Goal: Task Accomplishment & Management: Use online tool/utility

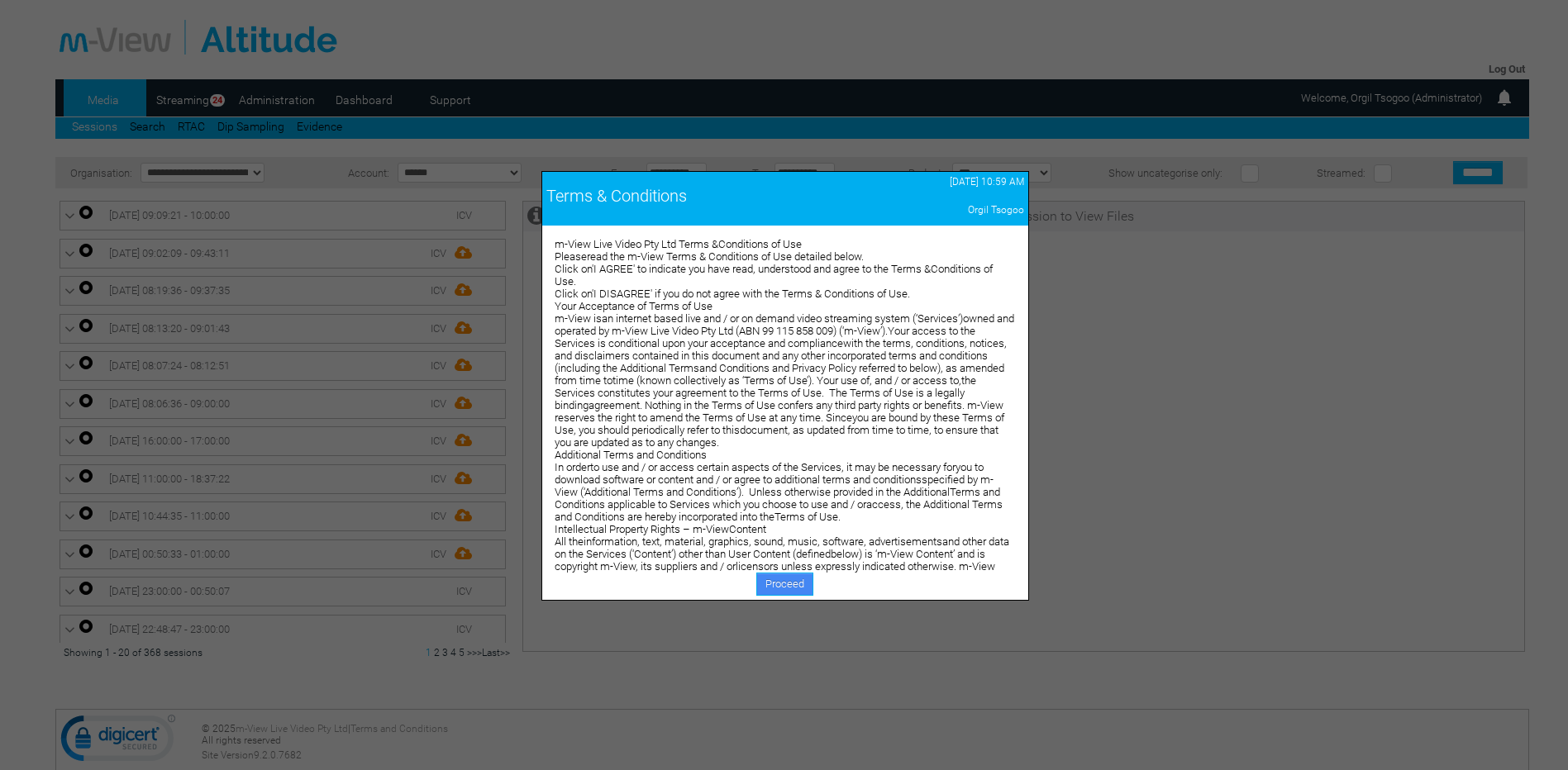
click at [804, 575] on link "Proceed" at bounding box center [785, 583] width 57 height 23
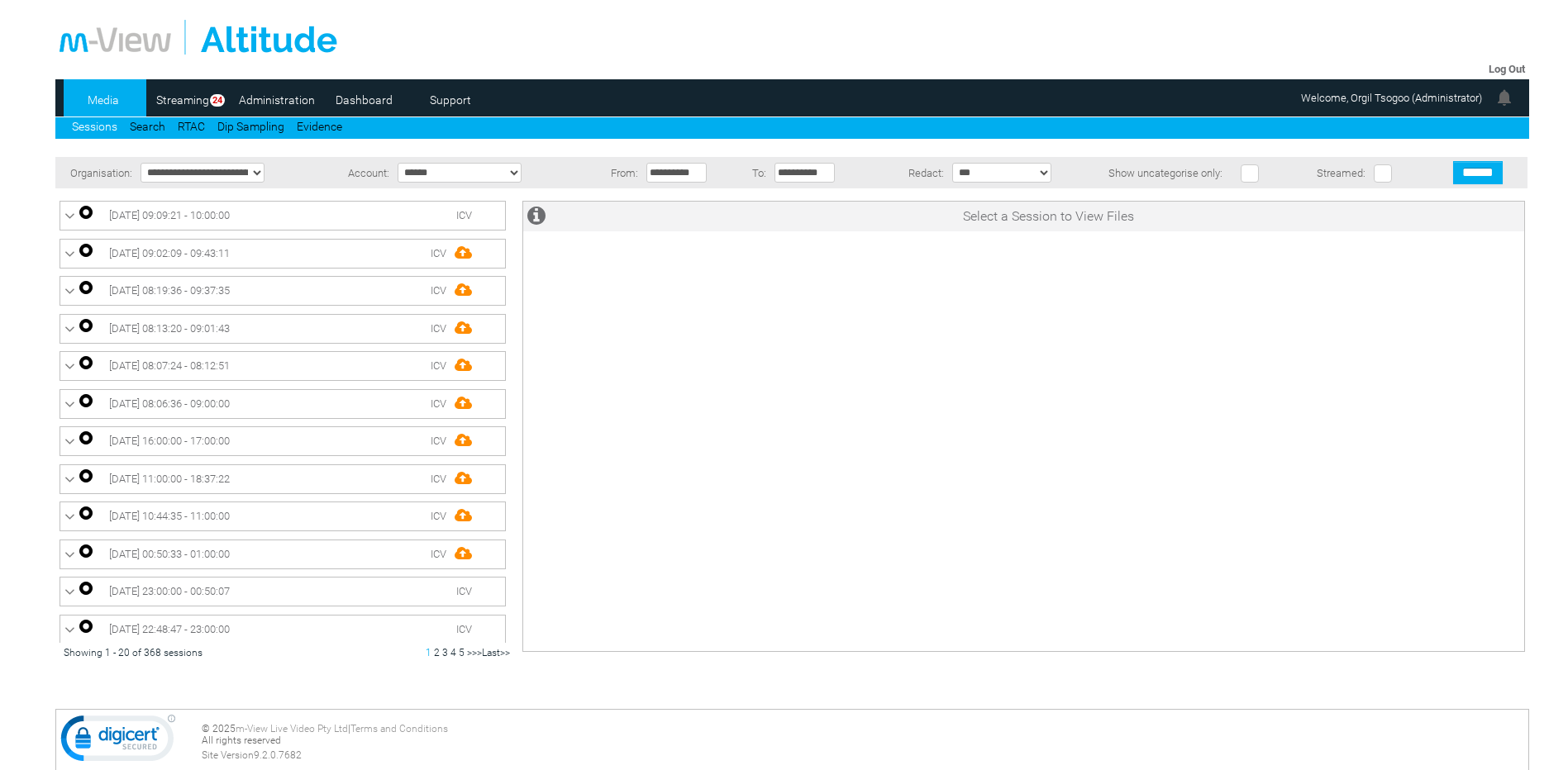
click at [353, 104] on link "Dashboard" at bounding box center [364, 100] width 80 height 25
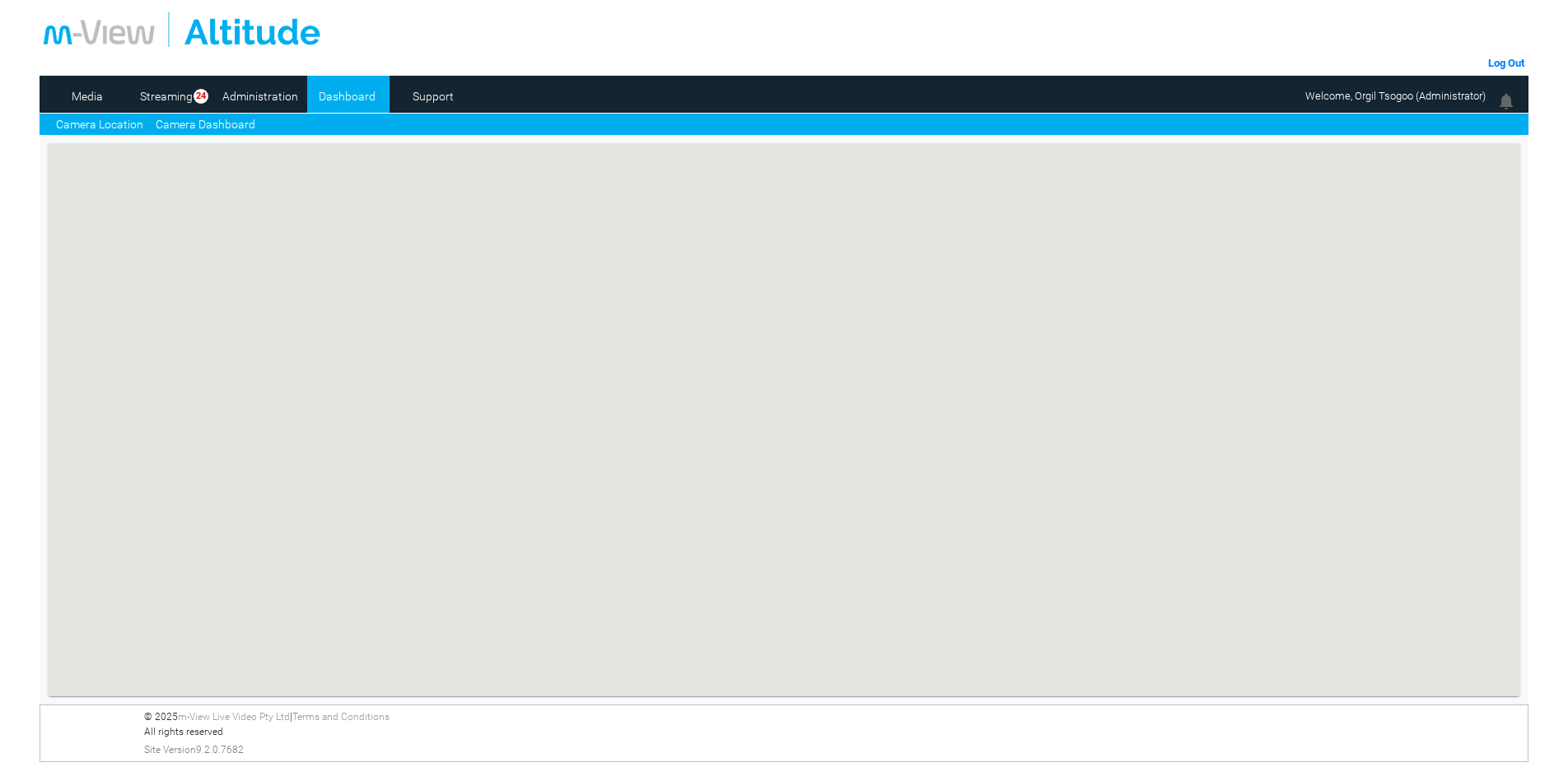
click at [204, 128] on link "Camera Dashboard" at bounding box center [205, 125] width 99 height 18
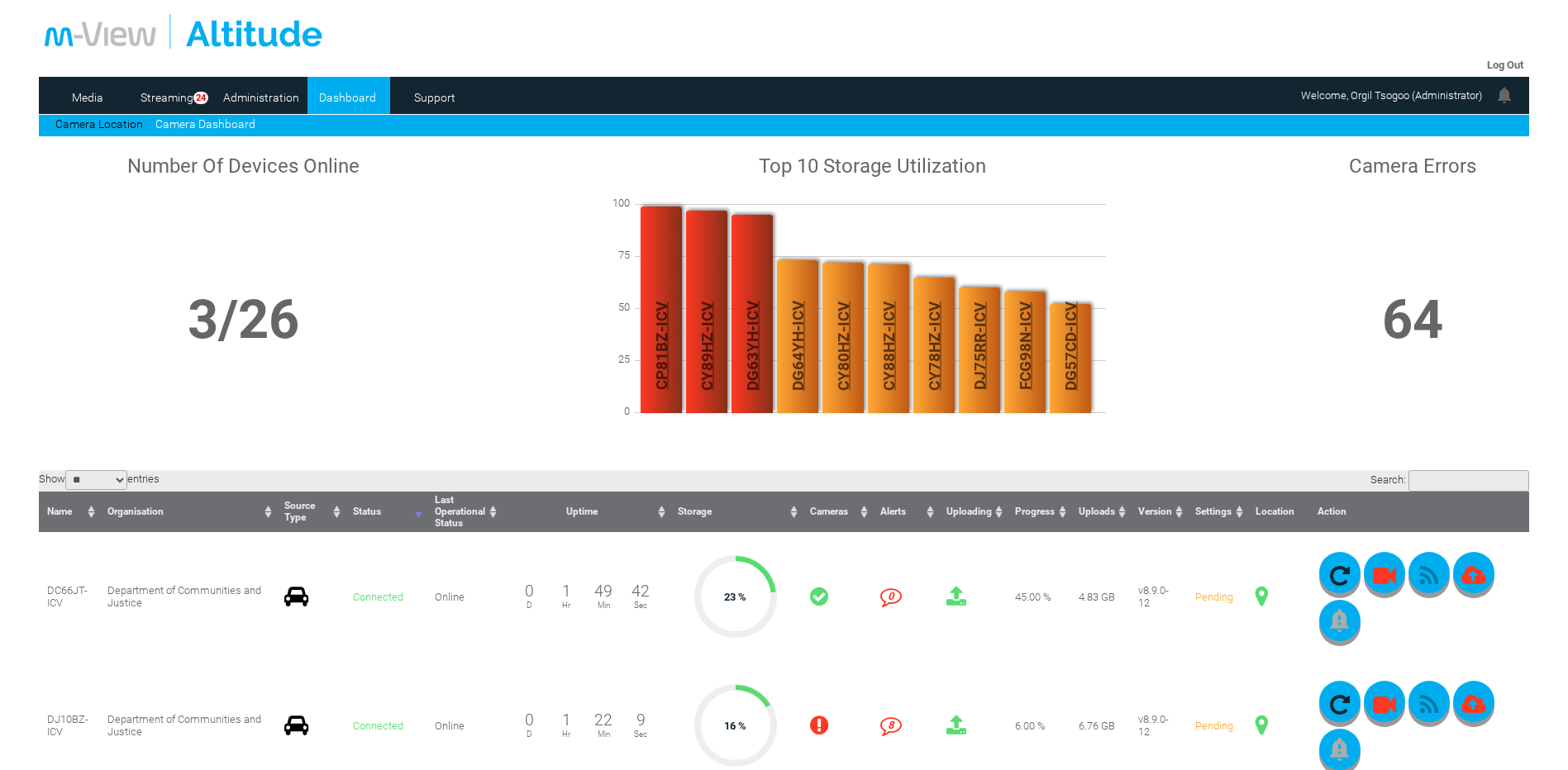
click at [1431, 481] on input "Search:" at bounding box center [1469, 481] width 121 height 22
paste input "******"
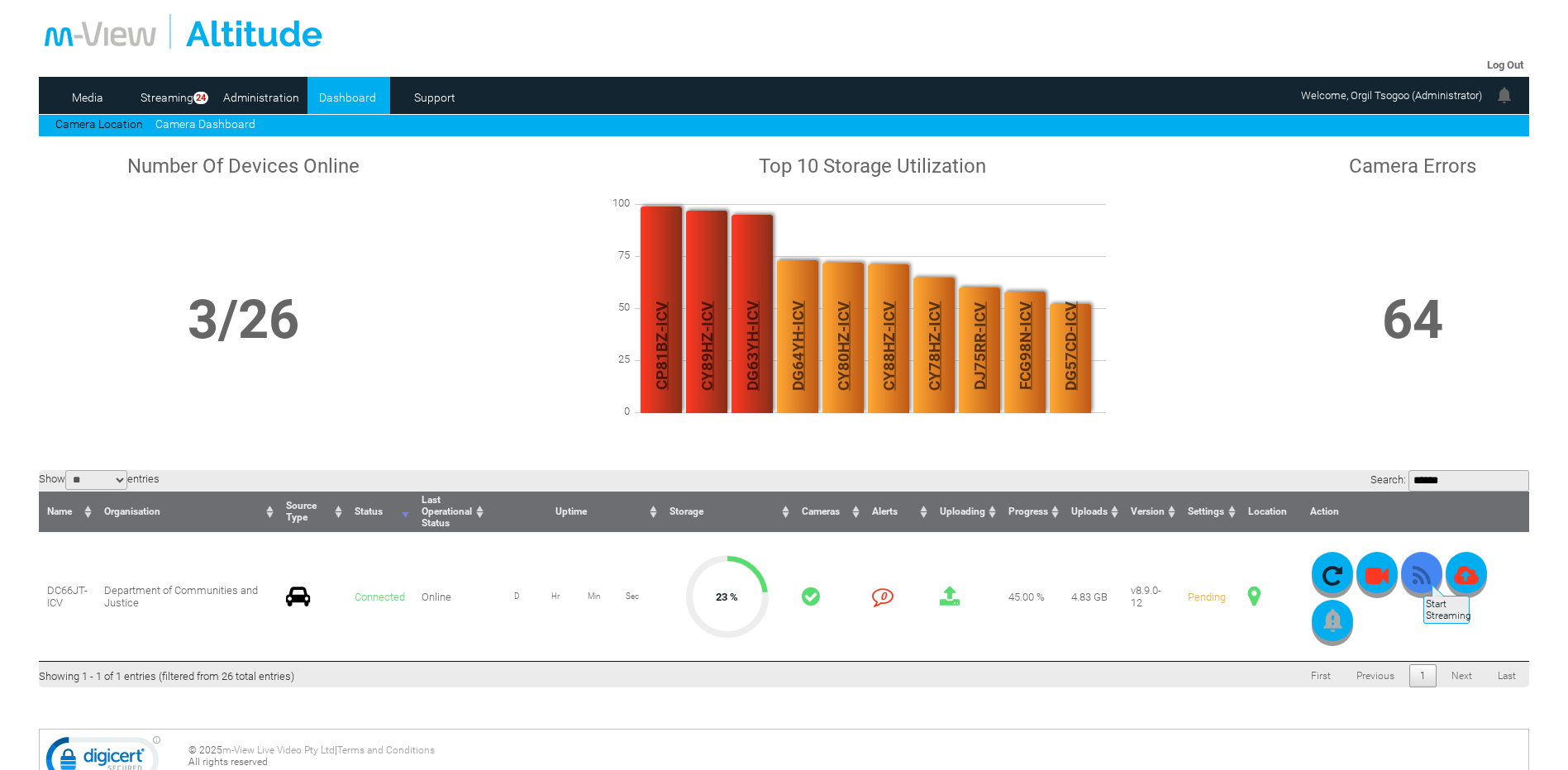
type input "******"
click at [1422, 576] on icon "button" at bounding box center [1422, 575] width 42 height 23
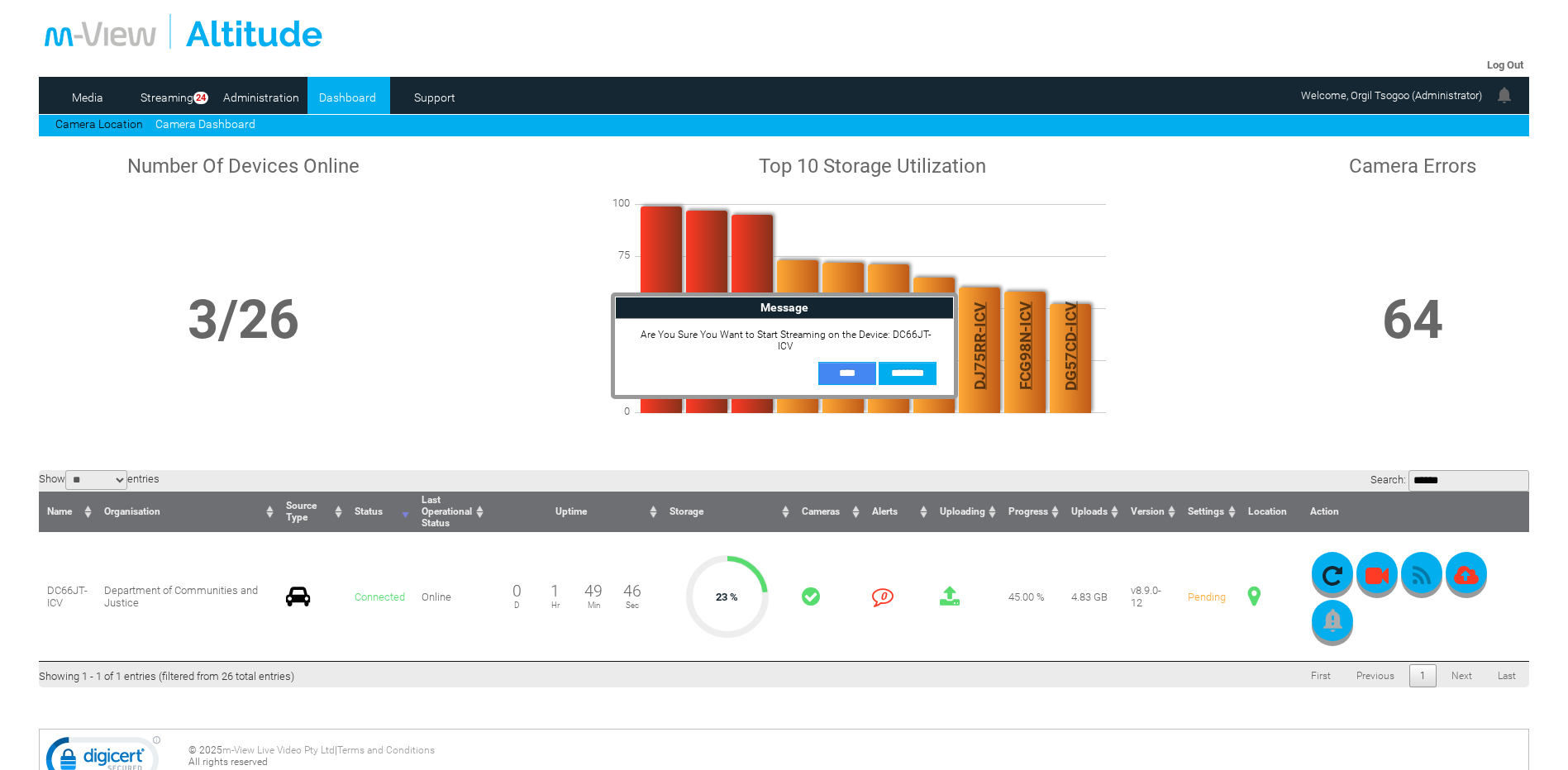
click at [857, 366] on input "**" at bounding box center [847, 373] width 58 height 23
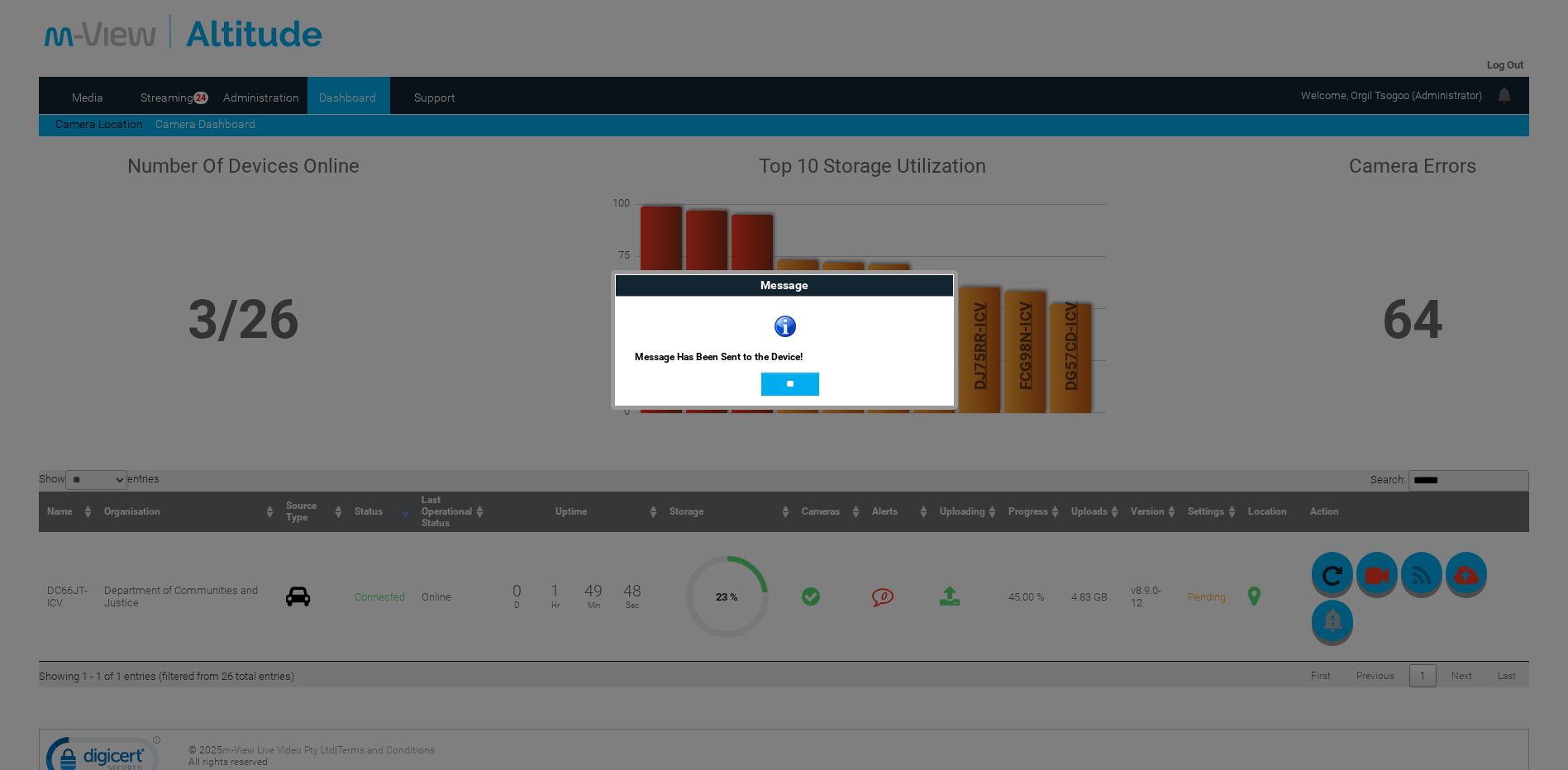
click at [754, 385] on div "**" at bounding box center [790, 384] width 292 height 23
click at [784, 382] on input "**" at bounding box center [790, 384] width 58 height 23
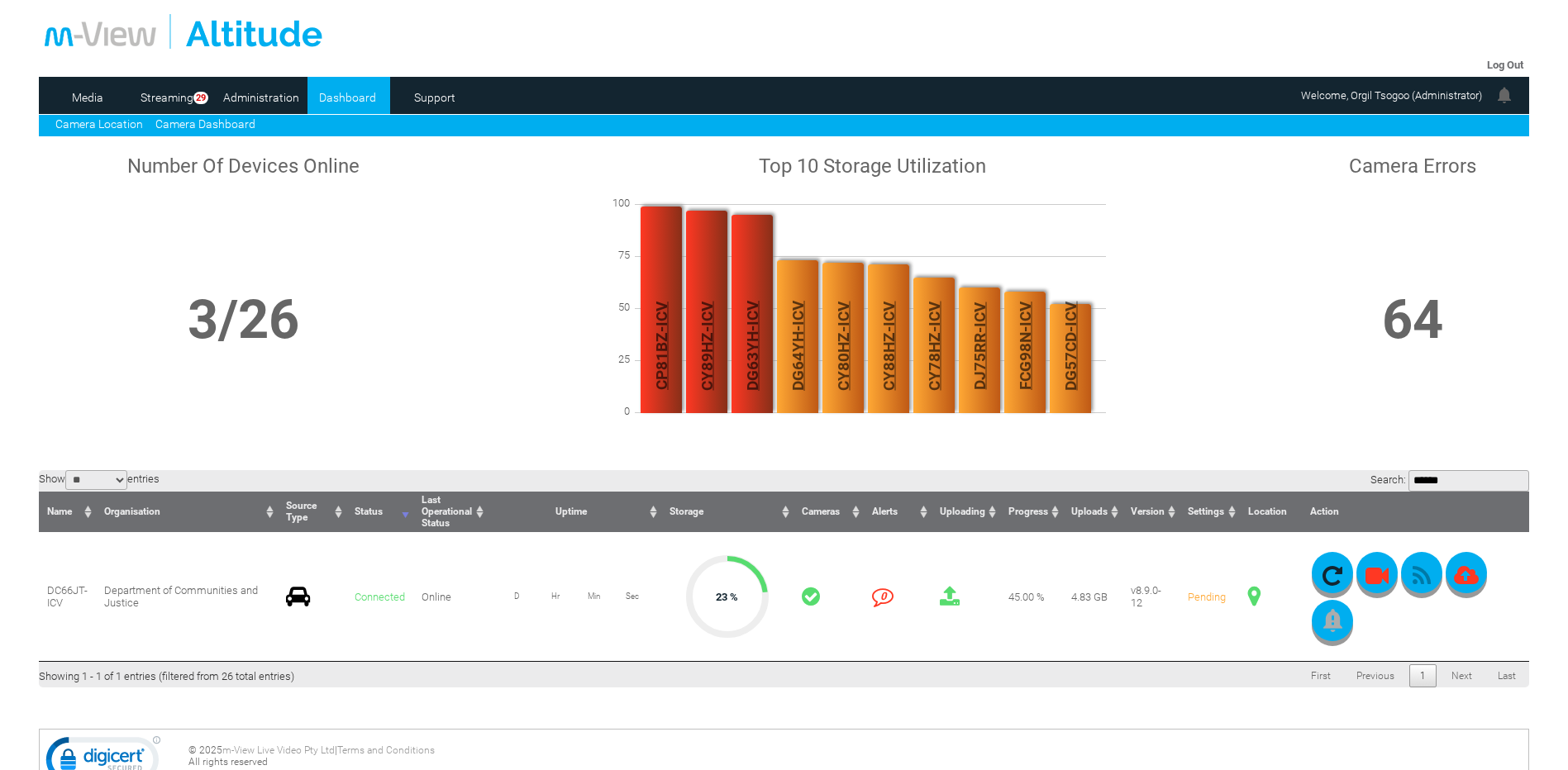
click at [95, 123] on link "Camera Location" at bounding box center [99, 124] width 88 height 13
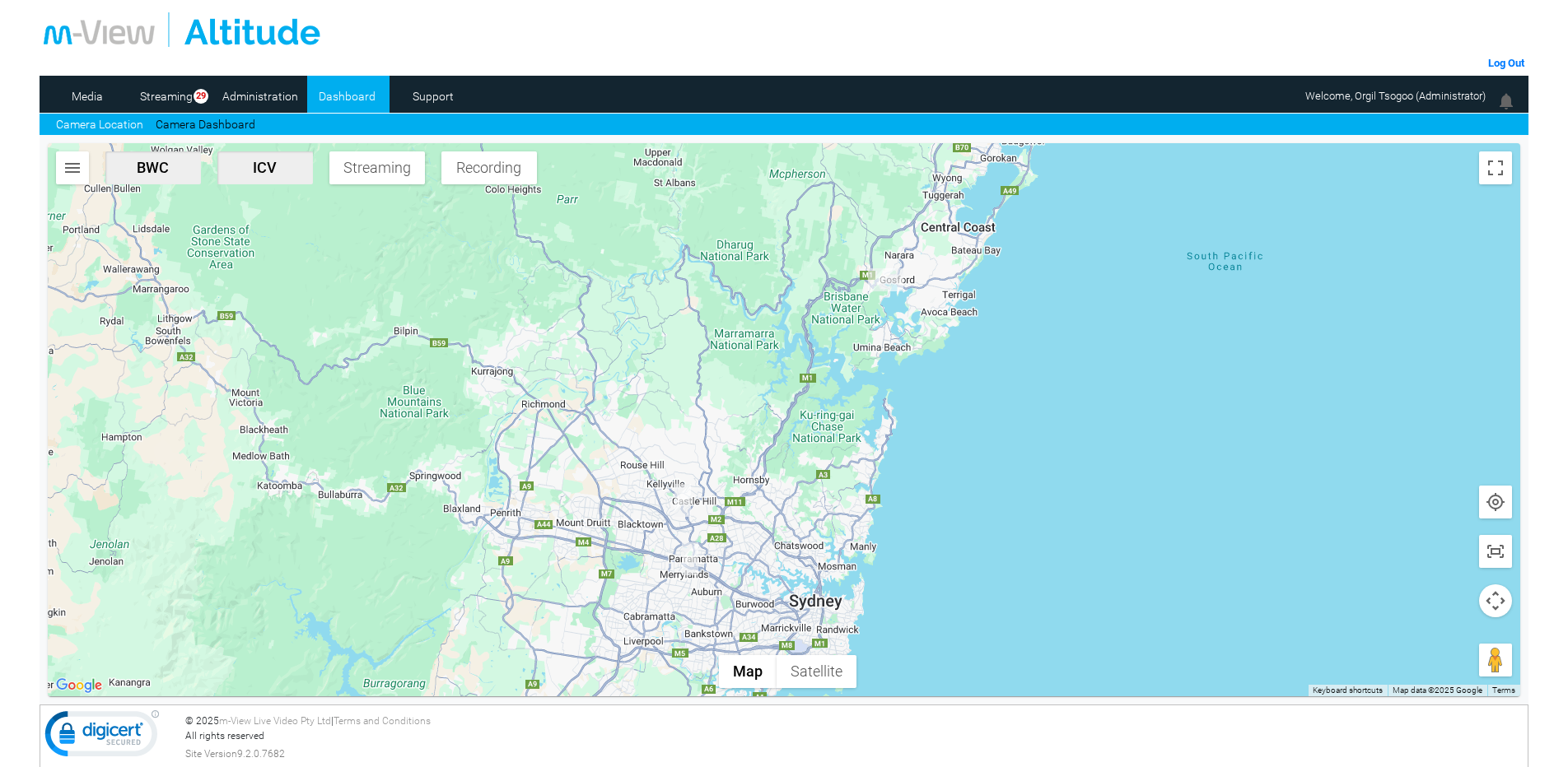
click at [65, 165] on img "button" at bounding box center [73, 168] width 20 height 20
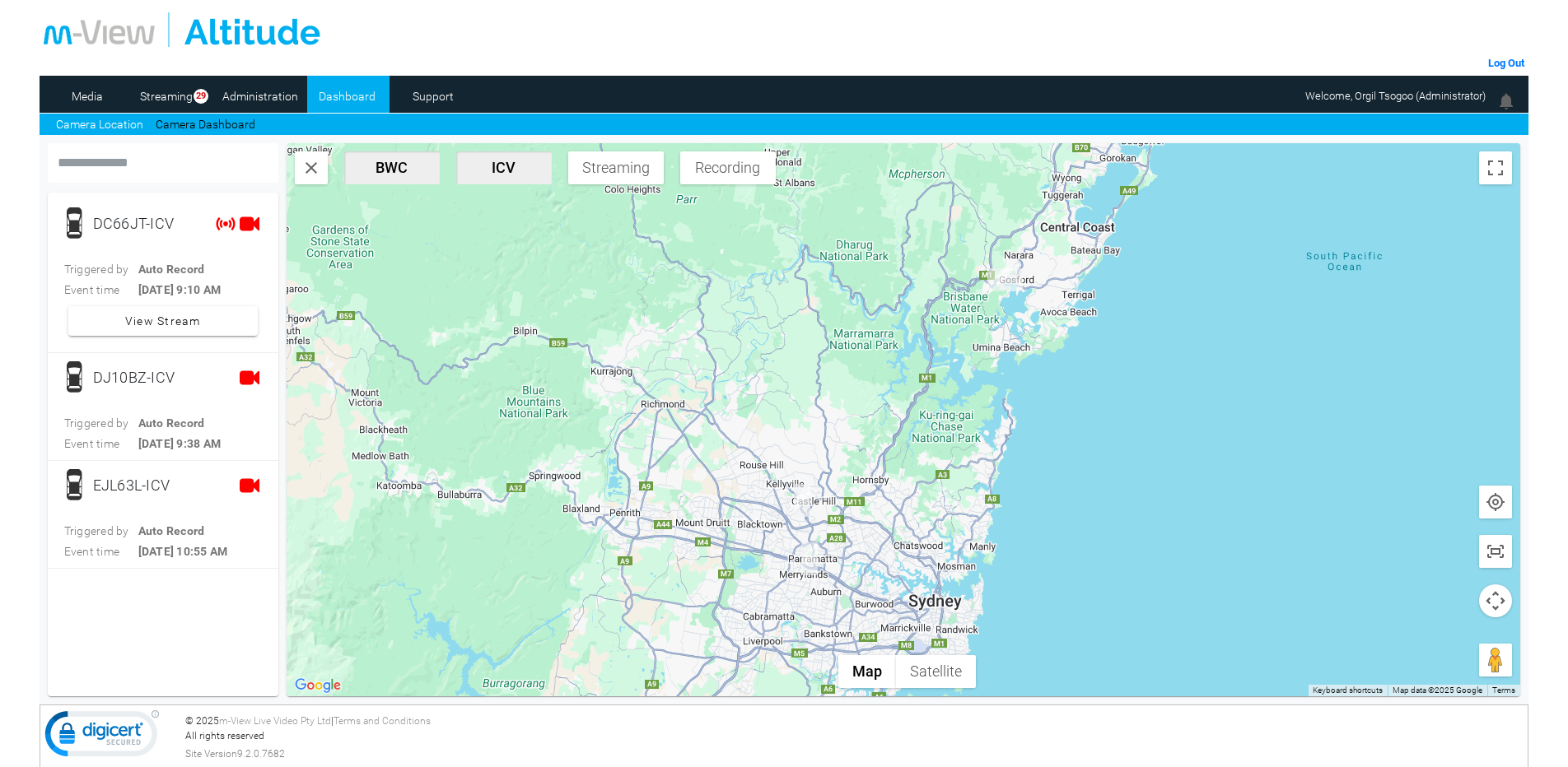
click at [115, 167] on input "text" at bounding box center [163, 162] width 230 height 39
paste input "******"
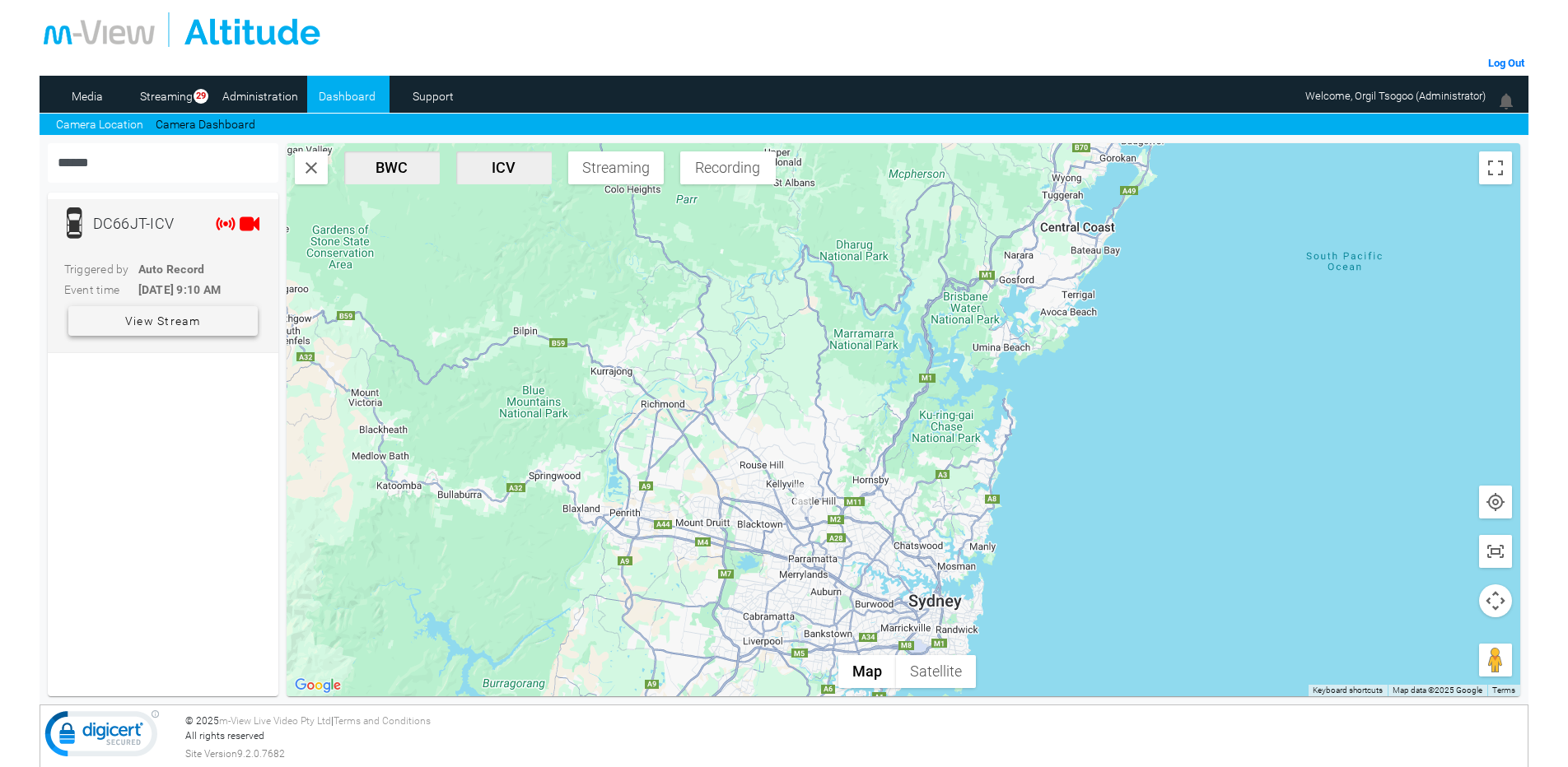
type input "******"
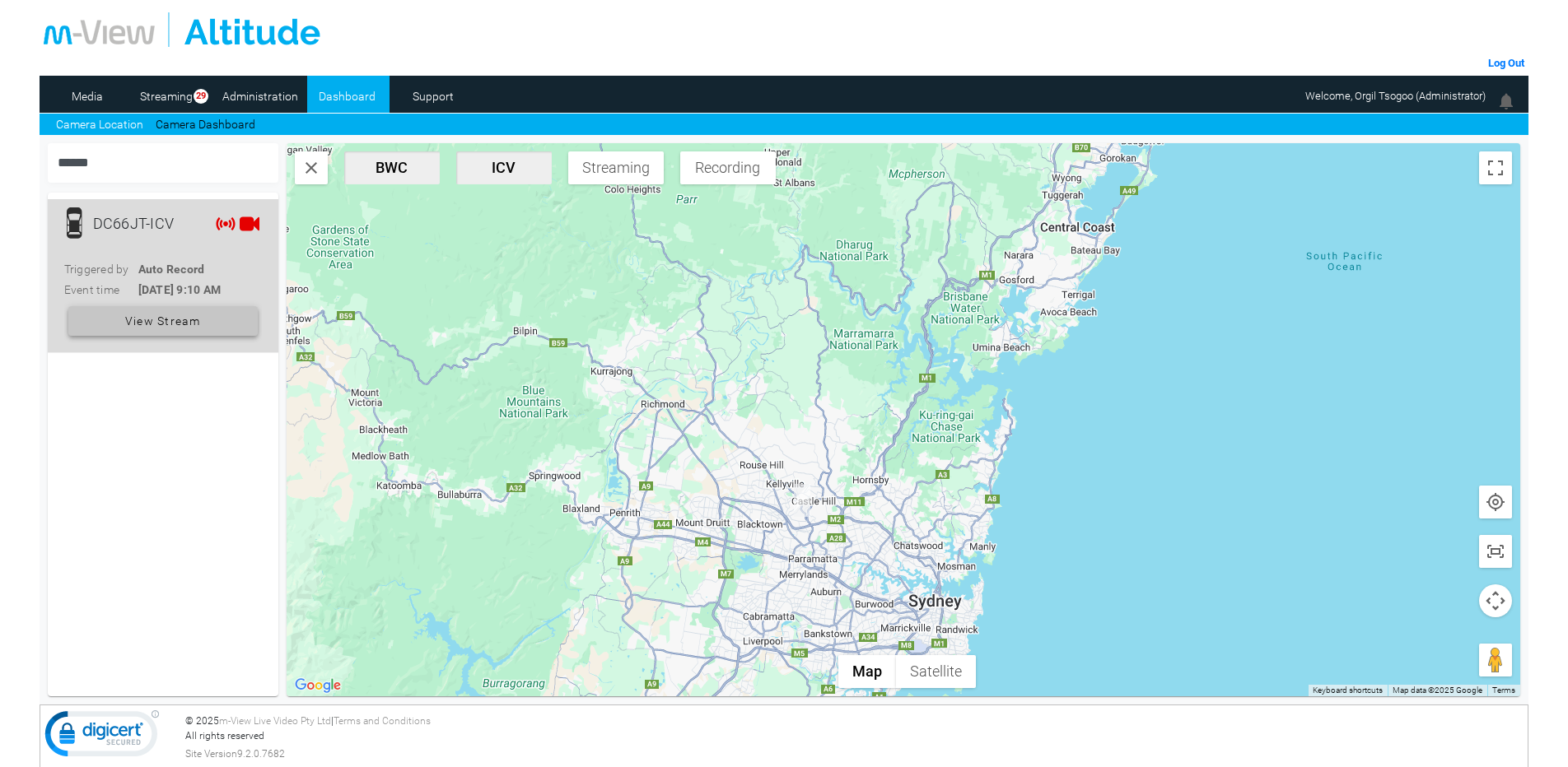
click at [207, 317] on span at bounding box center [163, 321] width 189 height 39
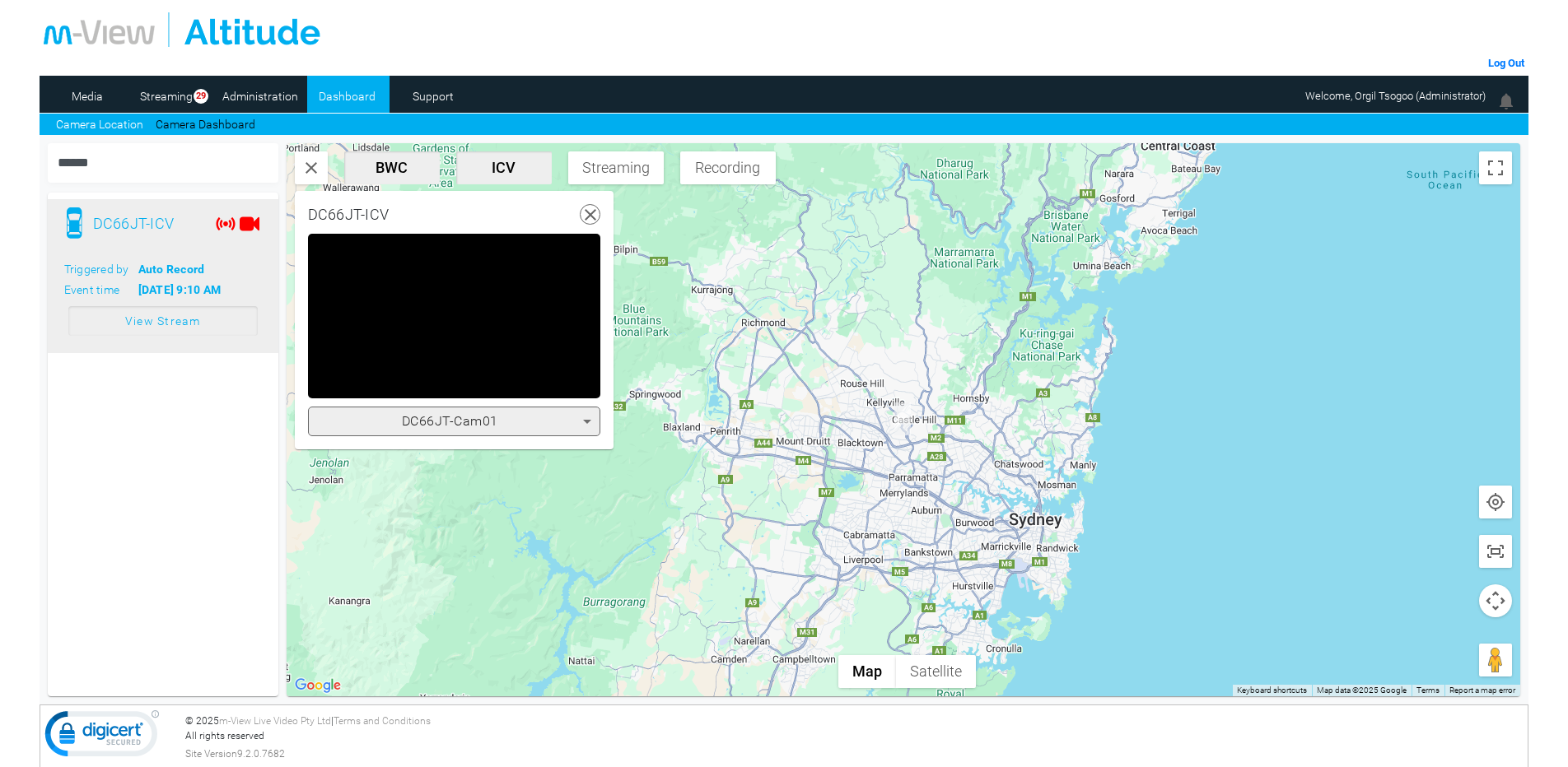
click at [462, 424] on span "DC66JT-Cam01" at bounding box center [450, 421] width 97 height 16
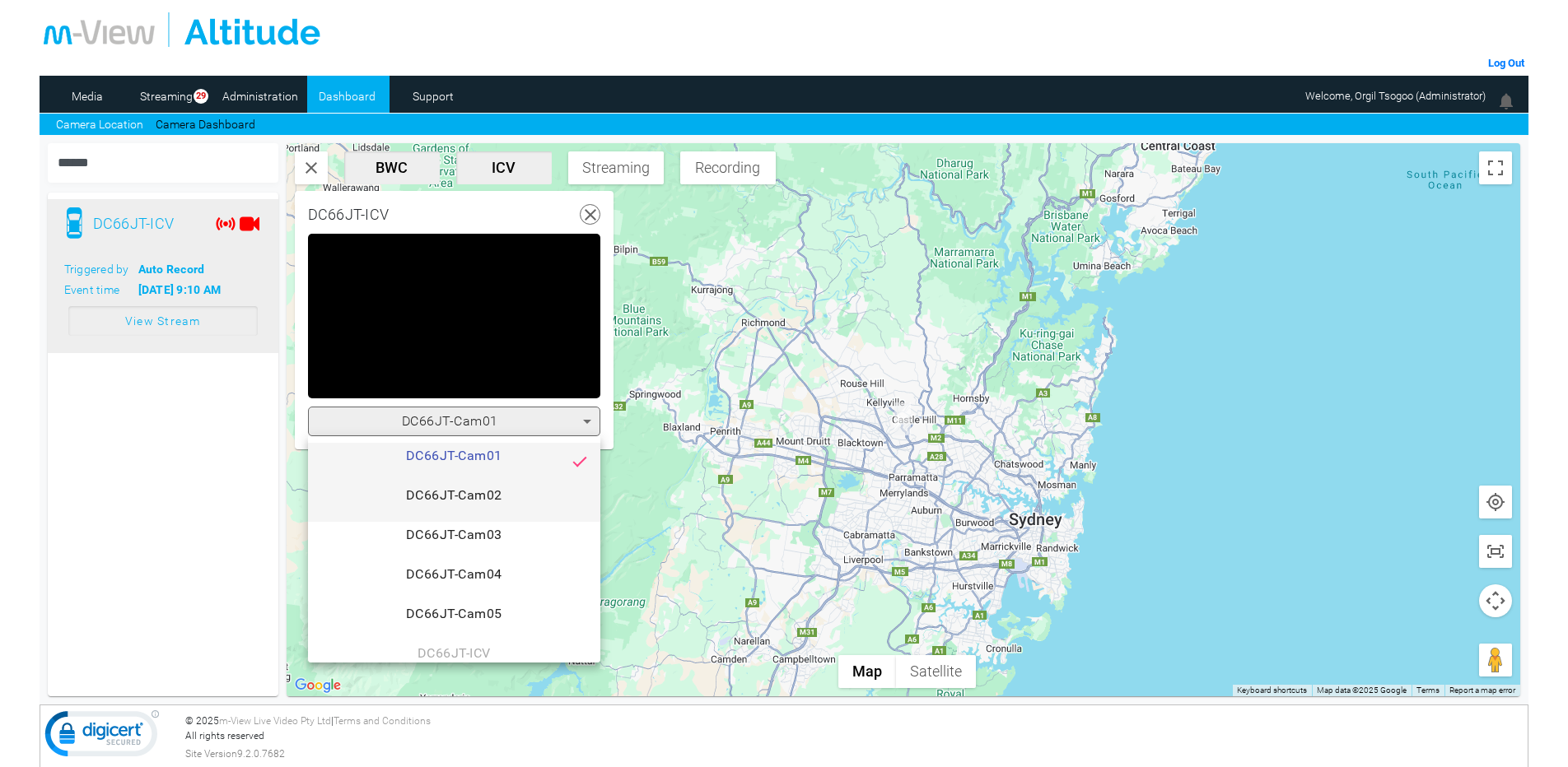
click at [486, 491] on span "DC66JT-Cam02" at bounding box center [454, 501] width 266 height 32
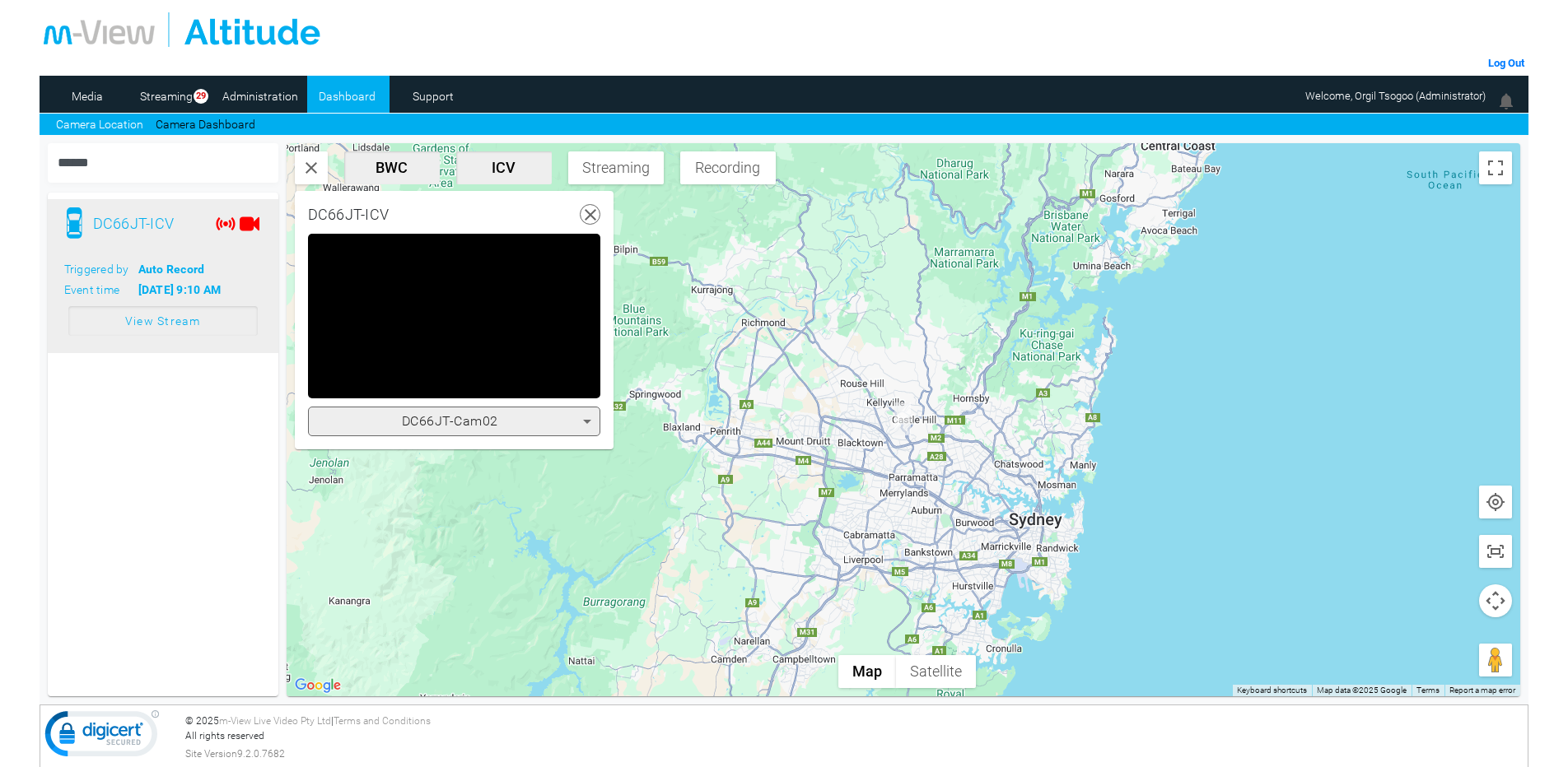
click at [494, 424] on span "DC66JT-Cam02" at bounding box center [450, 421] width 97 height 16
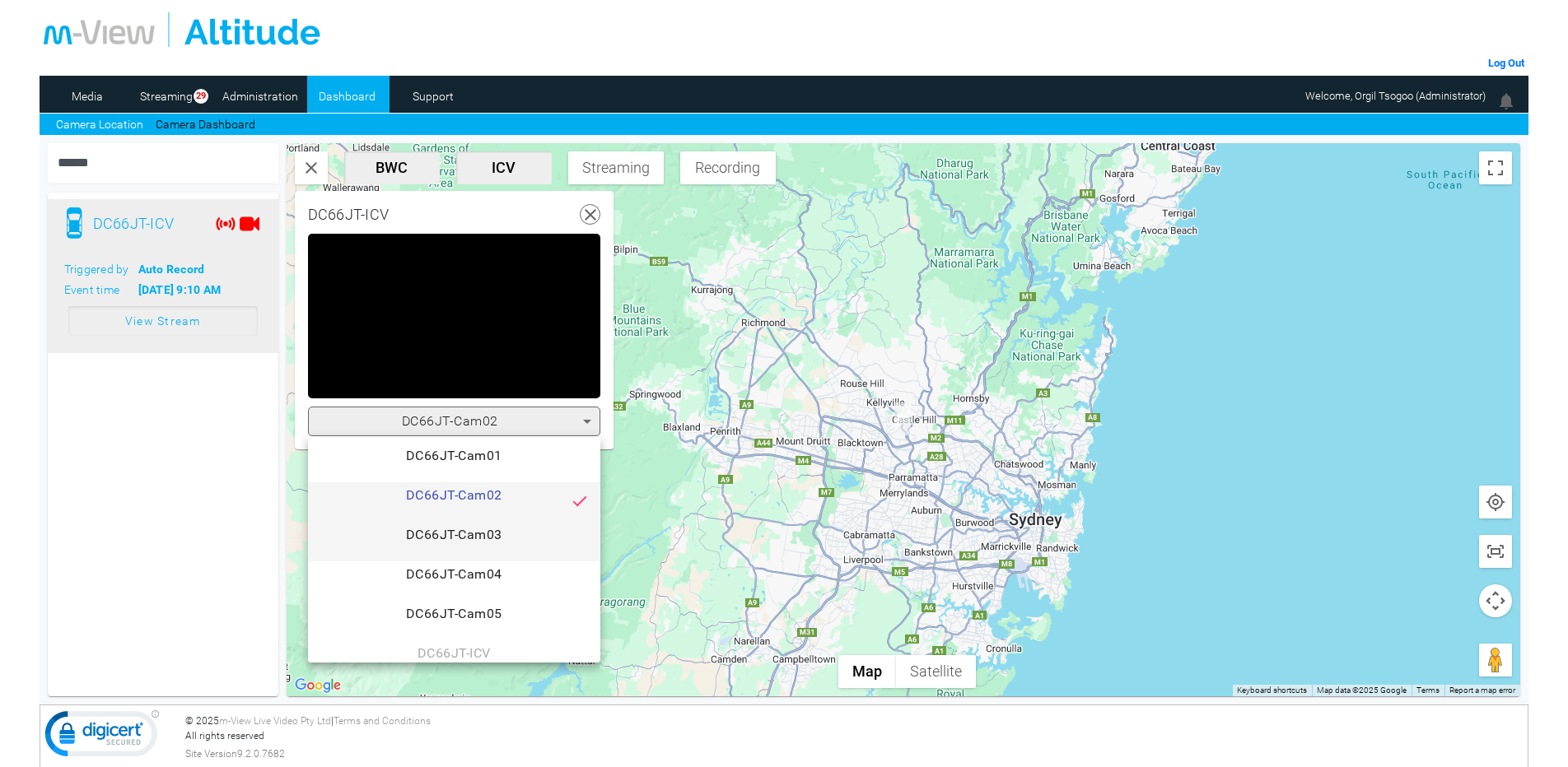
click at [490, 528] on span "DC66JT-Cam03" at bounding box center [454, 541] width 266 height 32
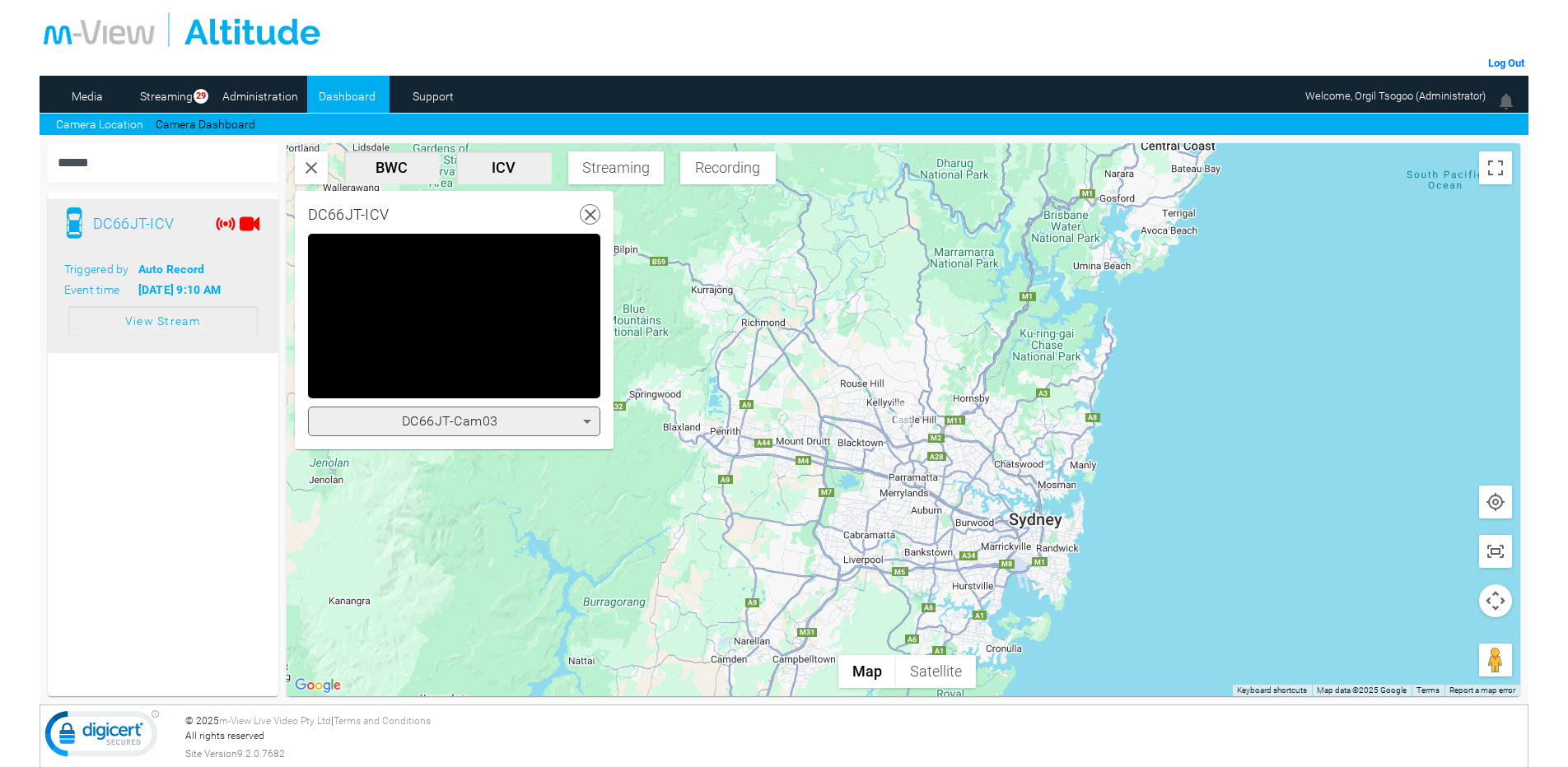
click at [501, 421] on div "DC66JT-Cam03" at bounding box center [450, 421] width 266 height 20
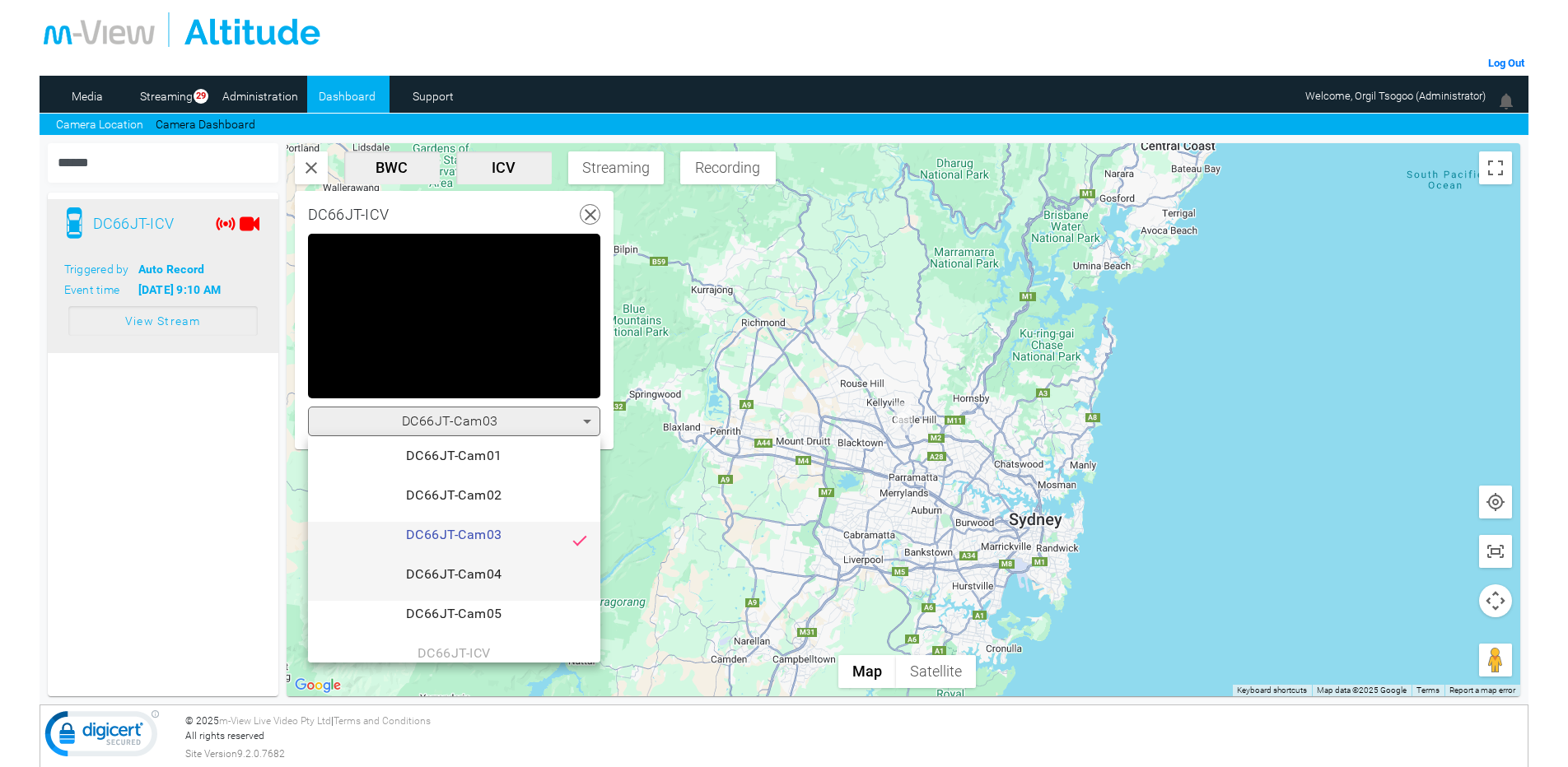
click at [505, 577] on span "DC66JT-Cam04" at bounding box center [454, 581] width 266 height 32
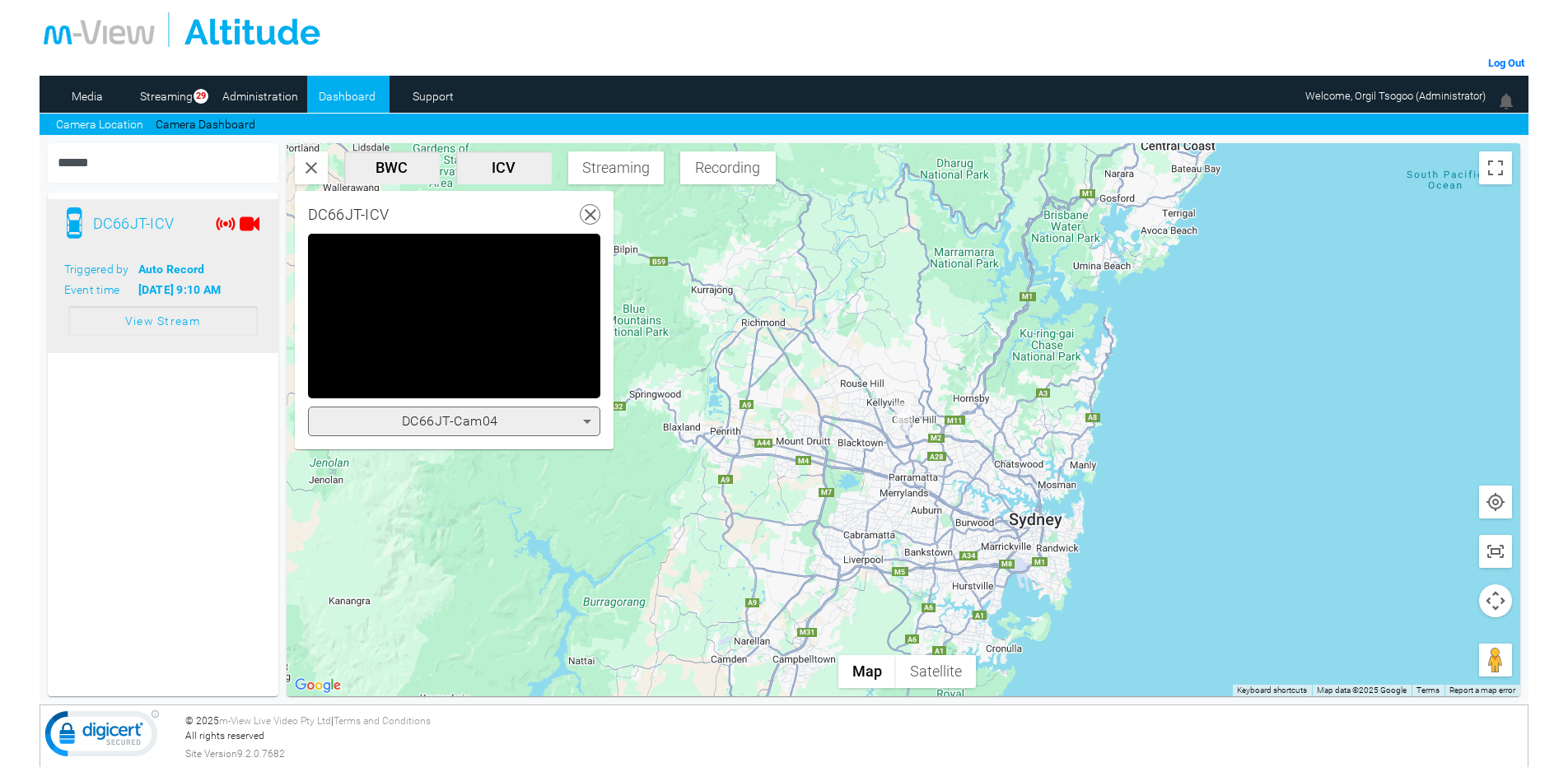
click at [503, 410] on div "DC66JT-Cam04" at bounding box center [454, 421] width 293 height 30
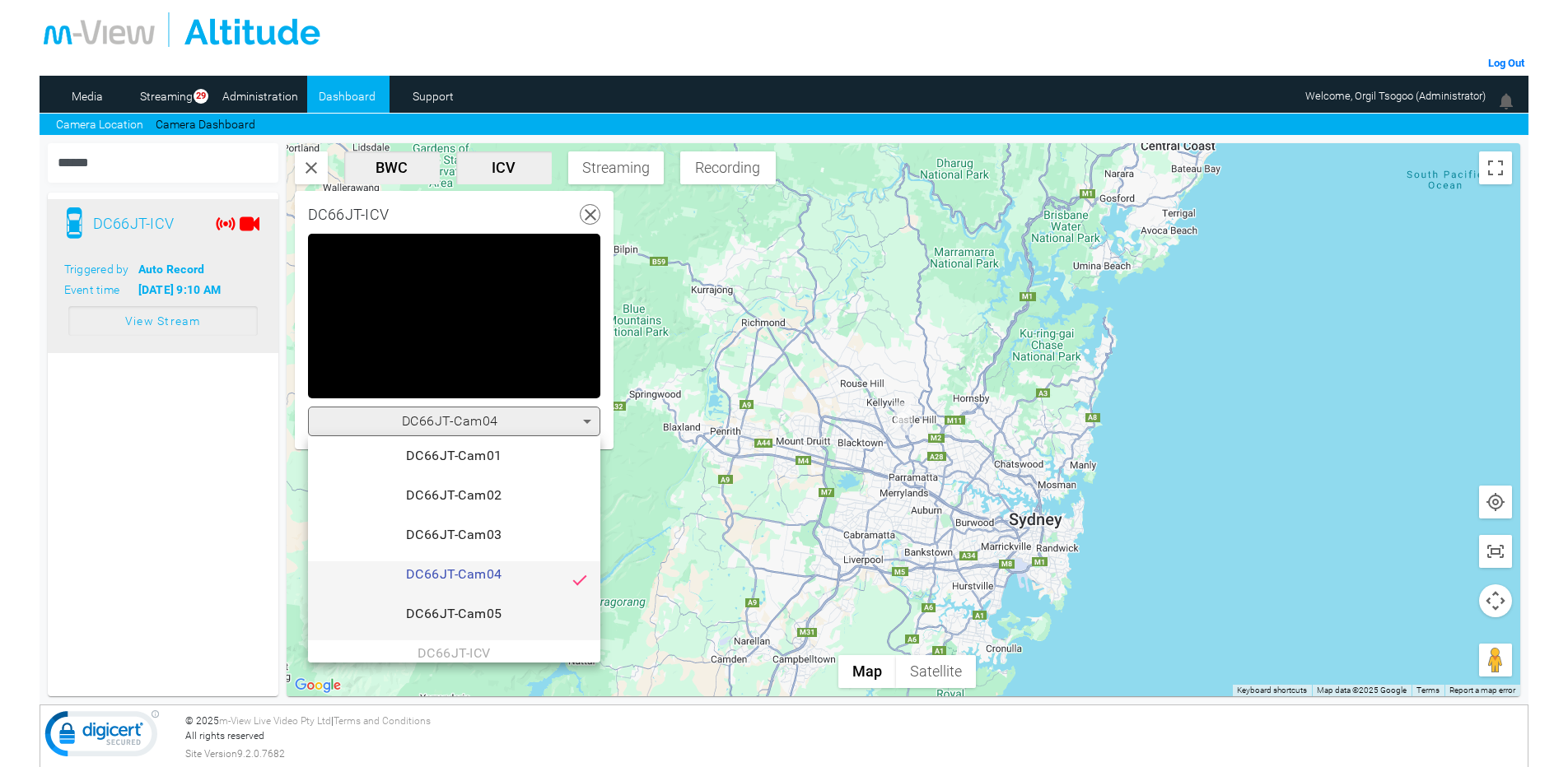
click at [493, 610] on span "DC66JT-Cam05" at bounding box center [454, 620] width 266 height 32
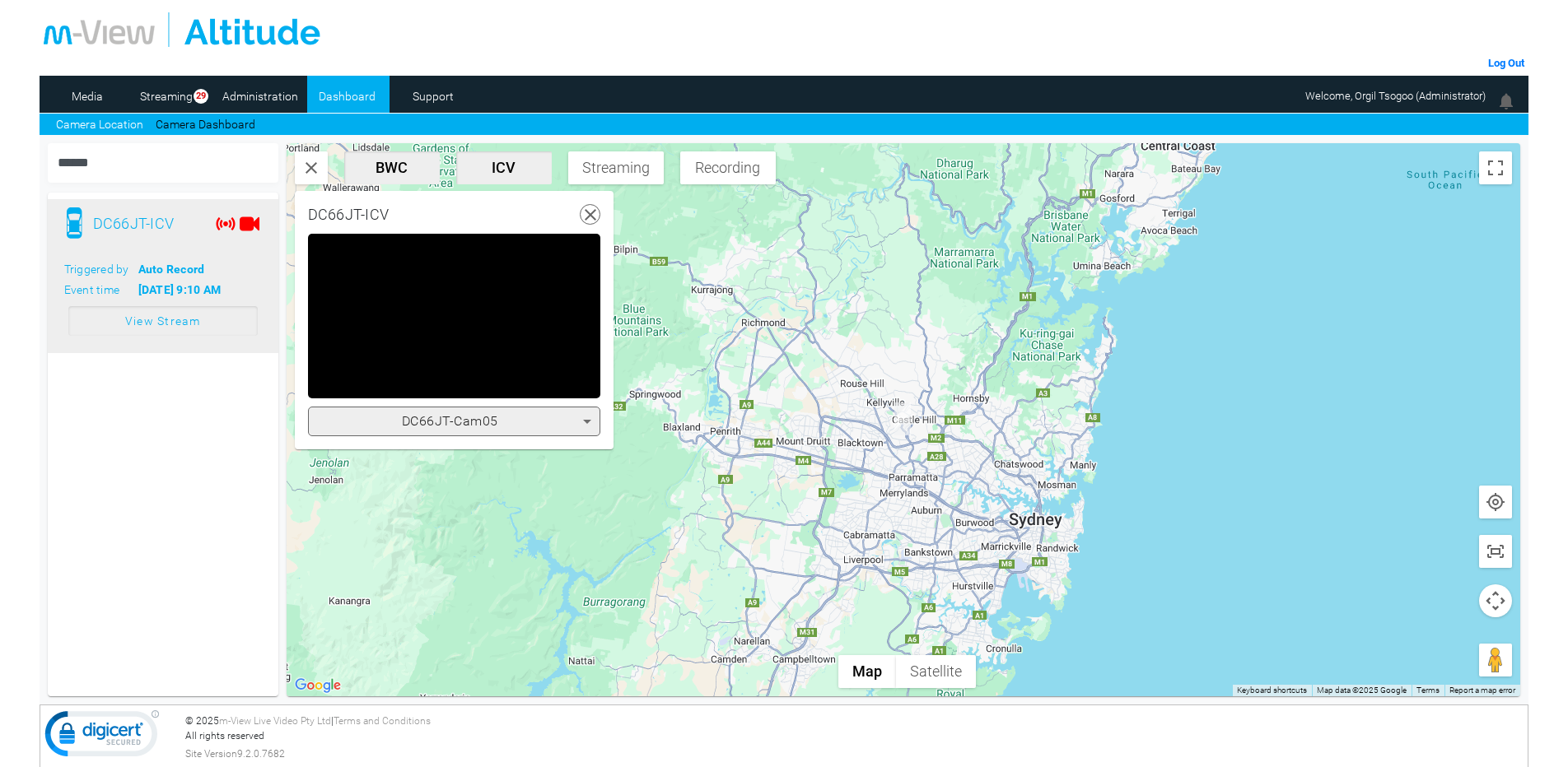
click at [504, 438] on mat-card-content "**********" at bounding box center [454, 341] width 319 height 216
click at [499, 429] on div "DC66JT-Cam05" at bounding box center [450, 421] width 266 height 20
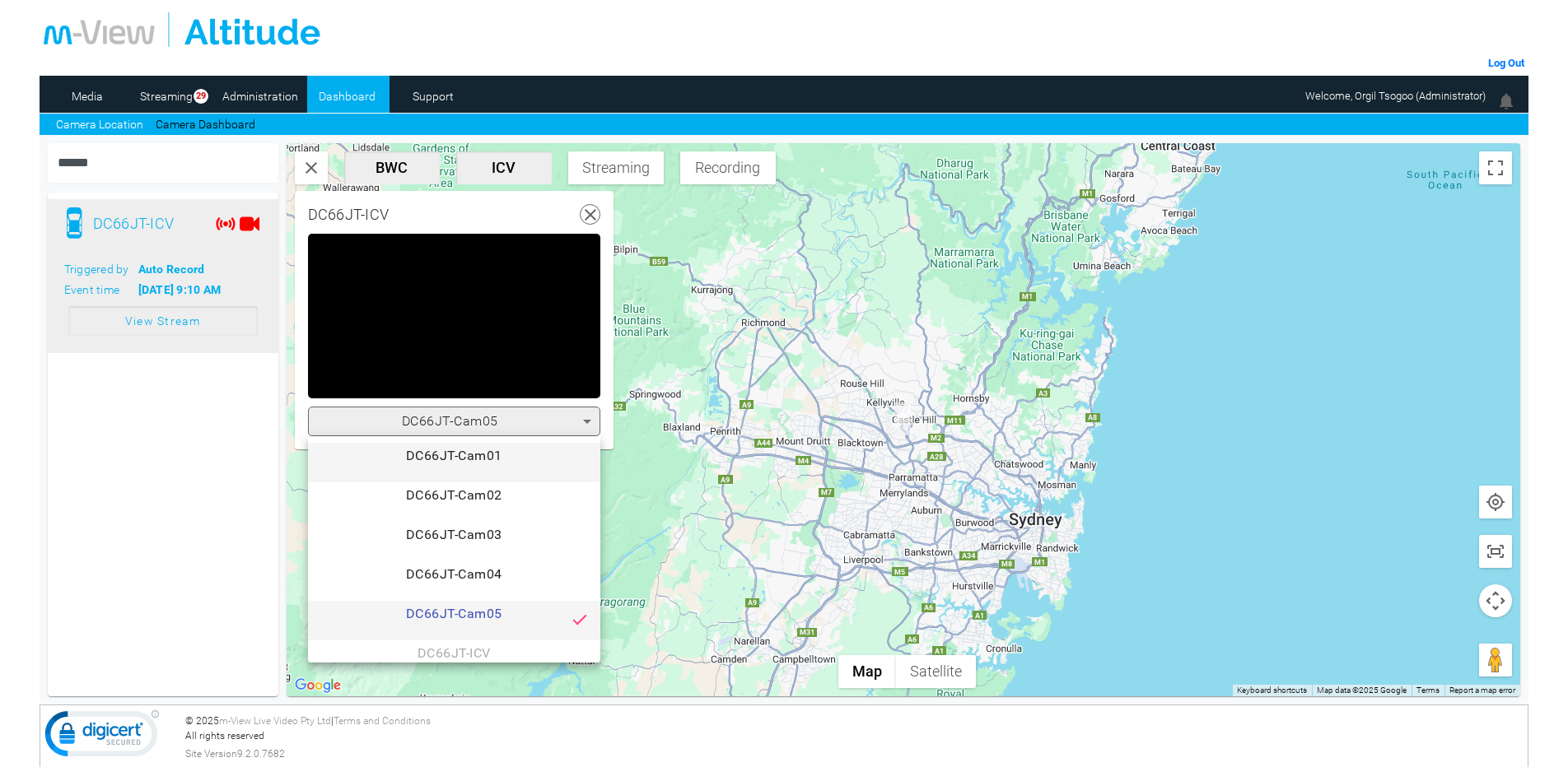
click at [496, 455] on span "DC66JT-Cam01" at bounding box center [454, 462] width 266 height 32
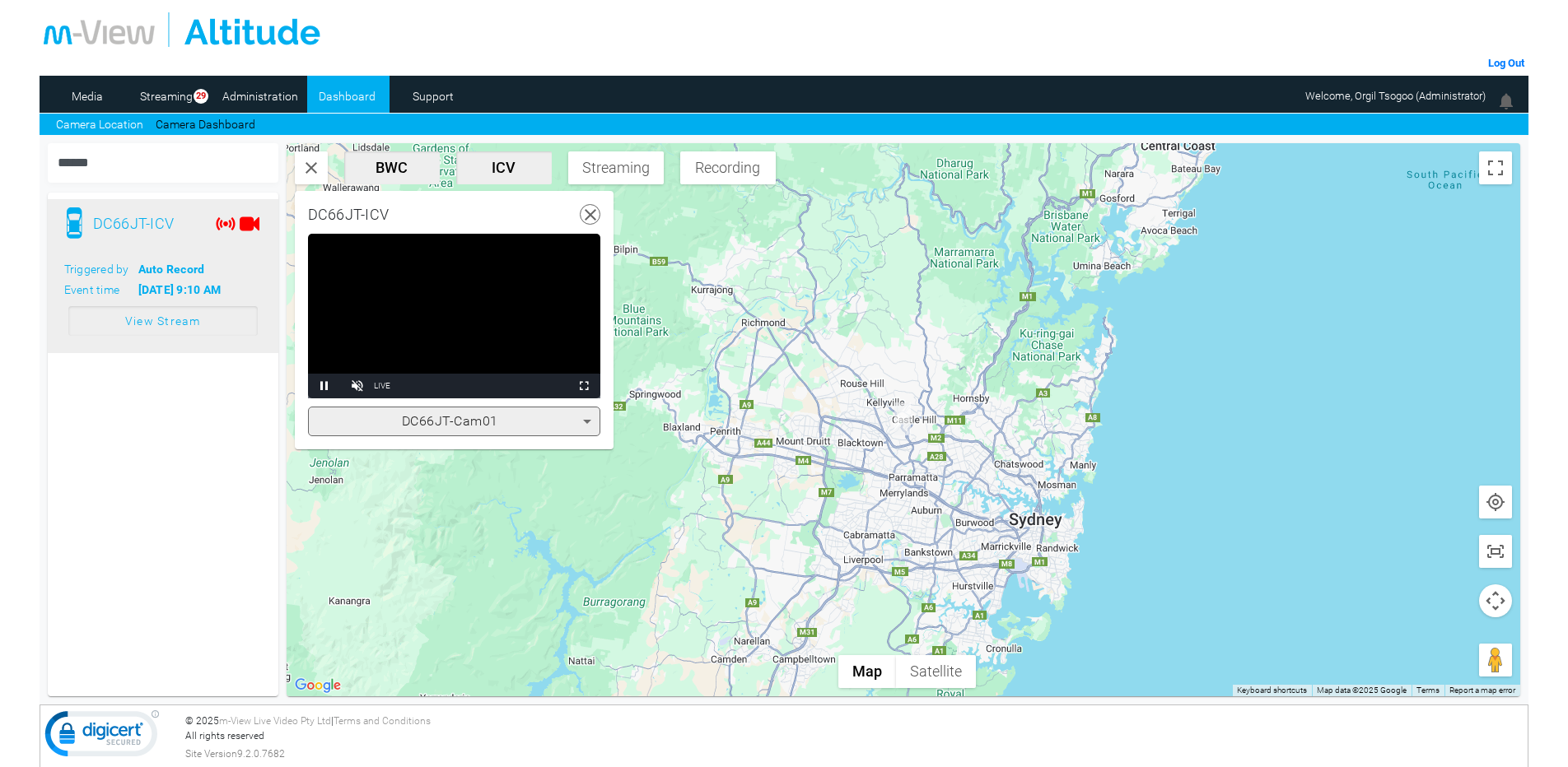
click at [594, 214] on icon at bounding box center [591, 215] width 21 height 21
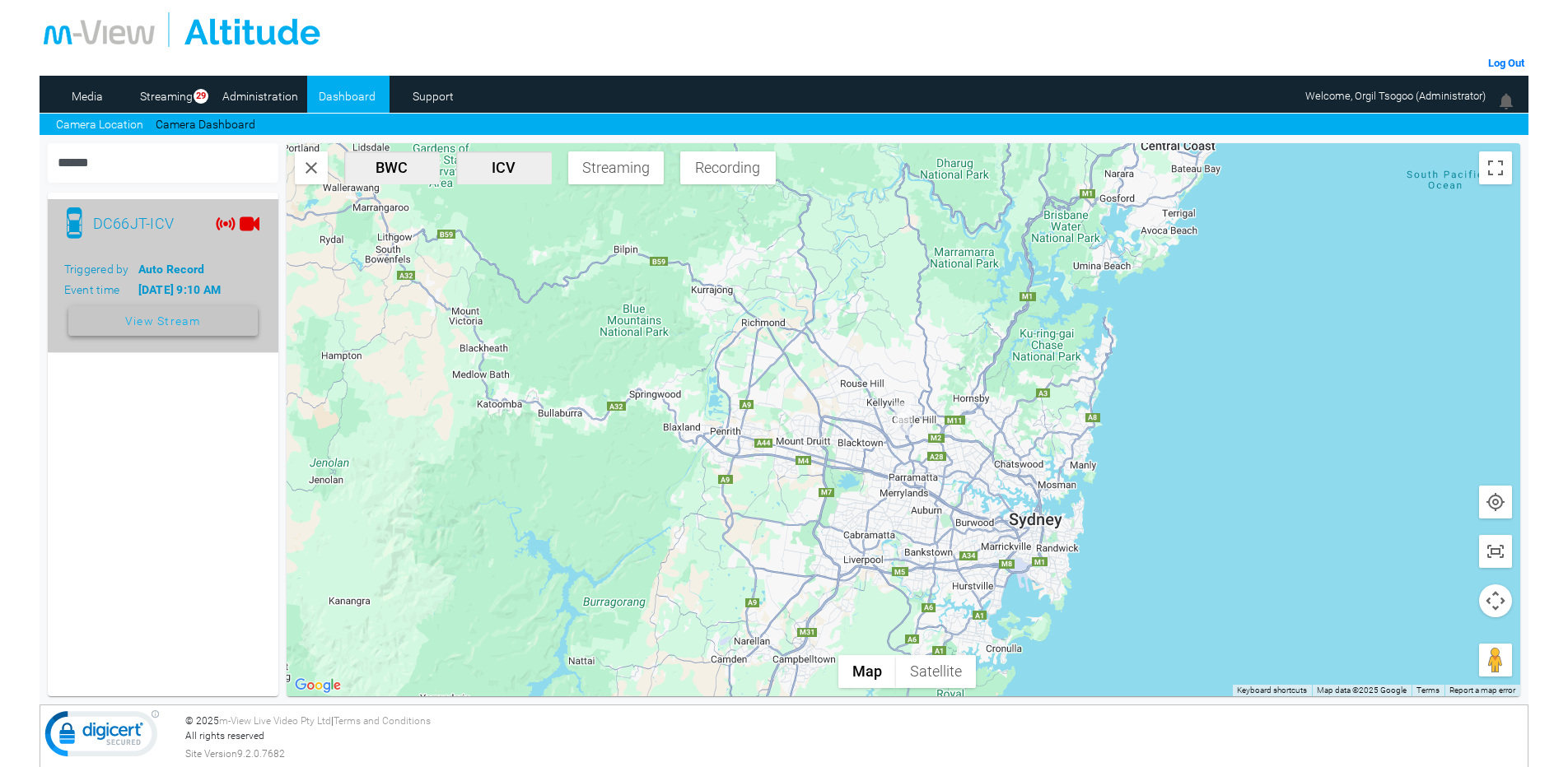
click at [159, 317] on span "View Stream" at bounding box center [163, 321] width 76 height 30
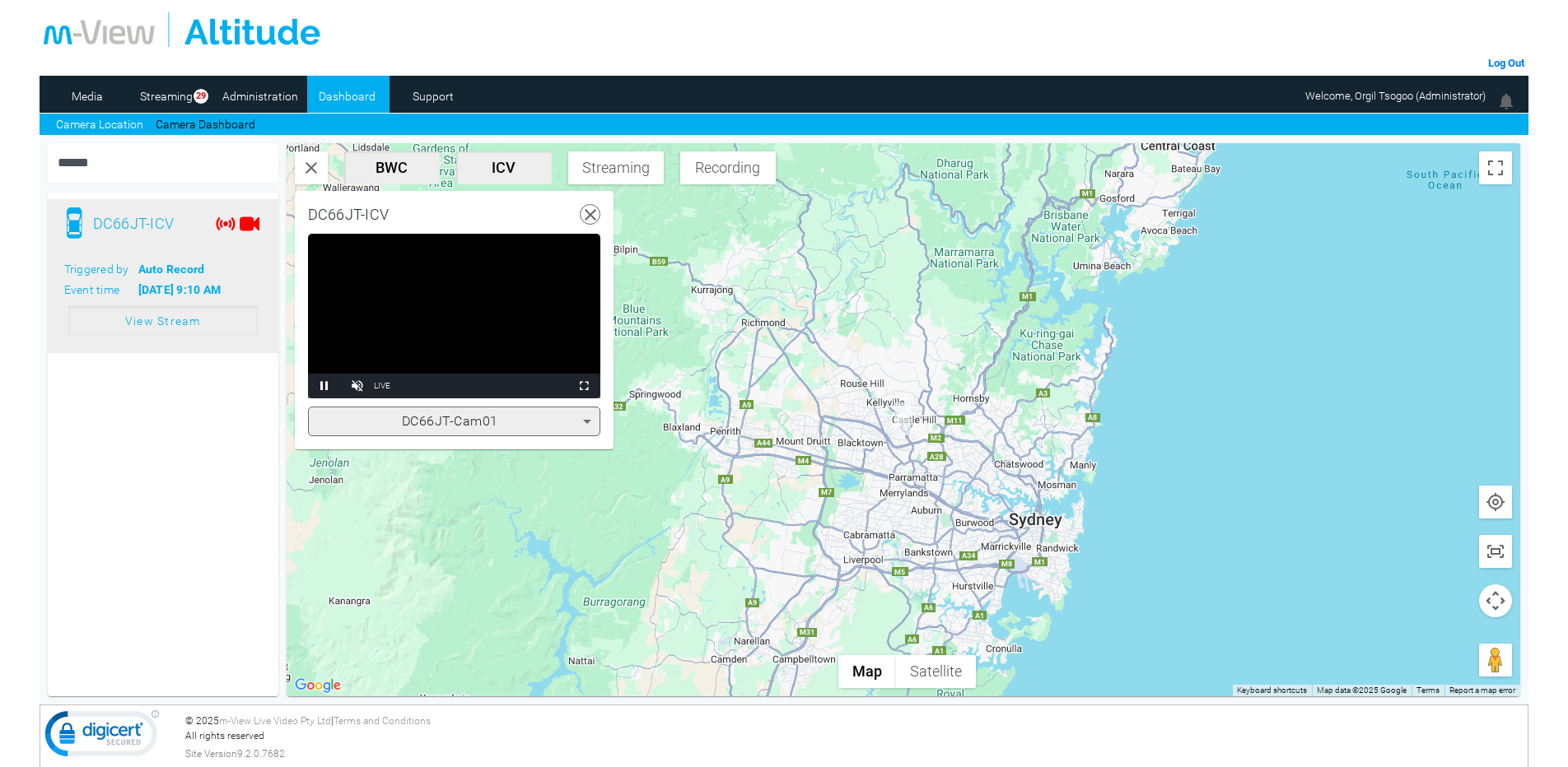
click at [428, 414] on span "DC66JT-Cam01" at bounding box center [450, 421] width 97 height 16
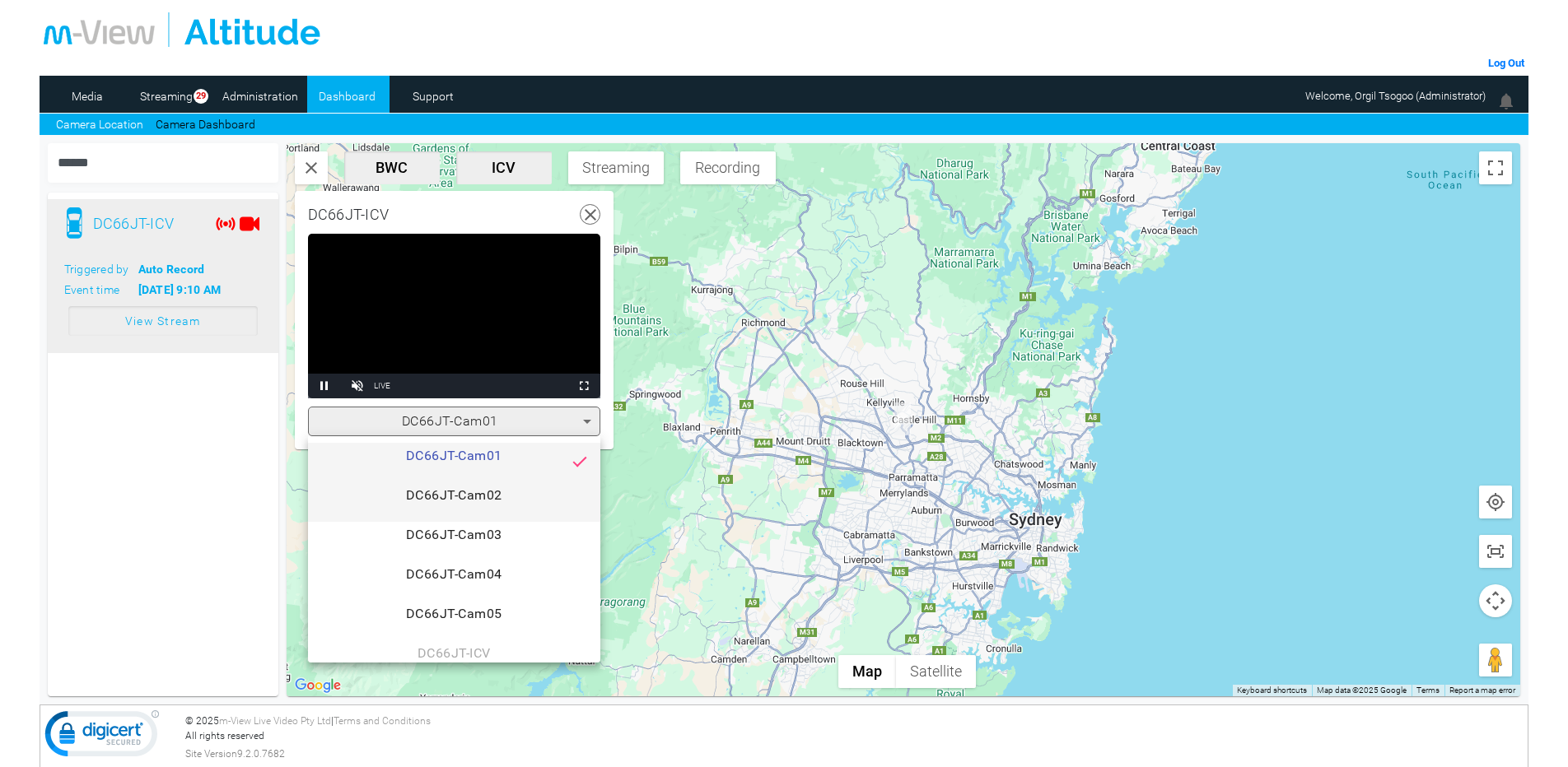
click at [435, 484] on mat-option "DC66JT-Cam02" at bounding box center [454, 502] width 293 height 39
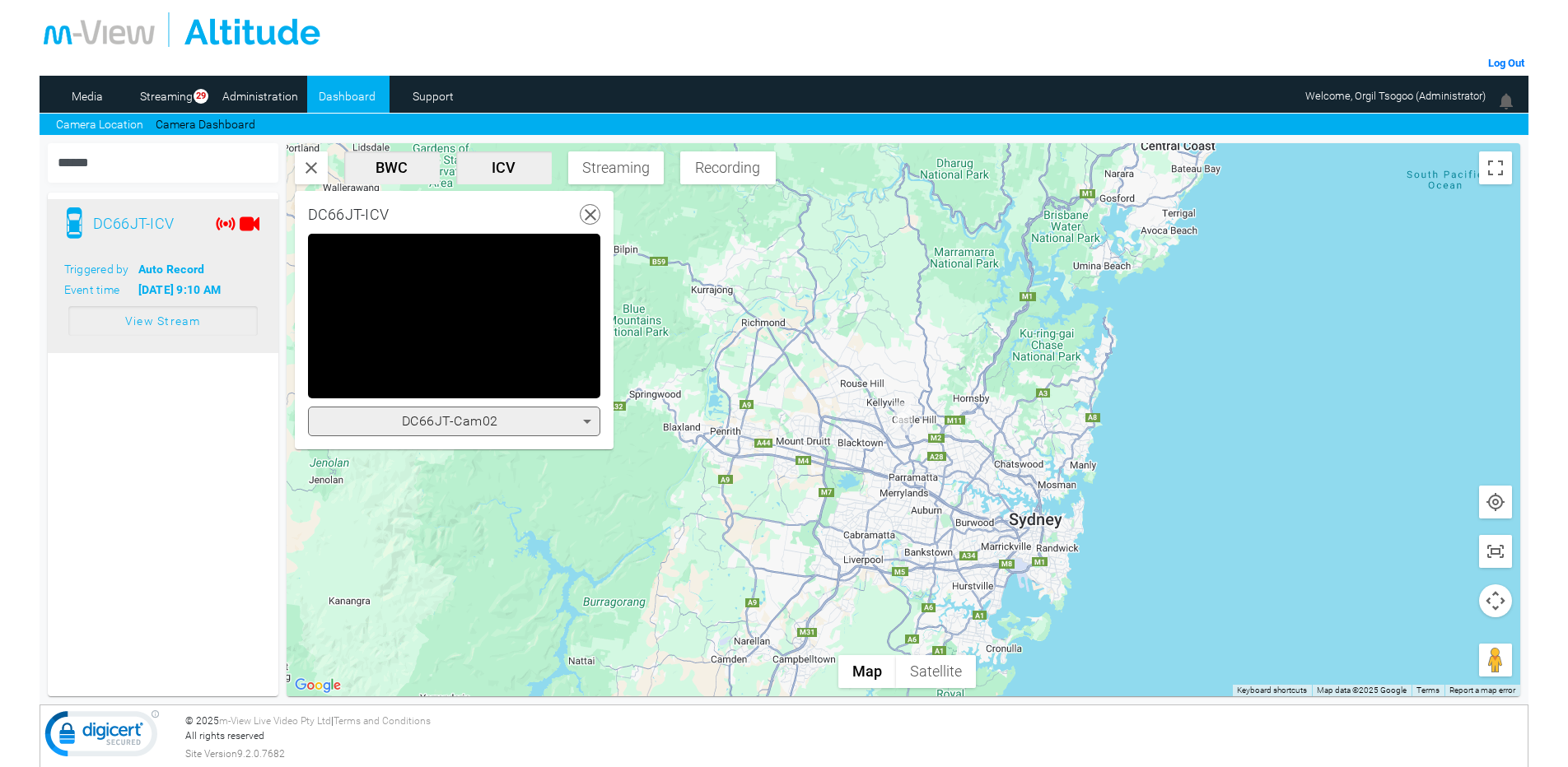
click at [477, 426] on span "DC66JT-Cam02" at bounding box center [450, 421] width 97 height 16
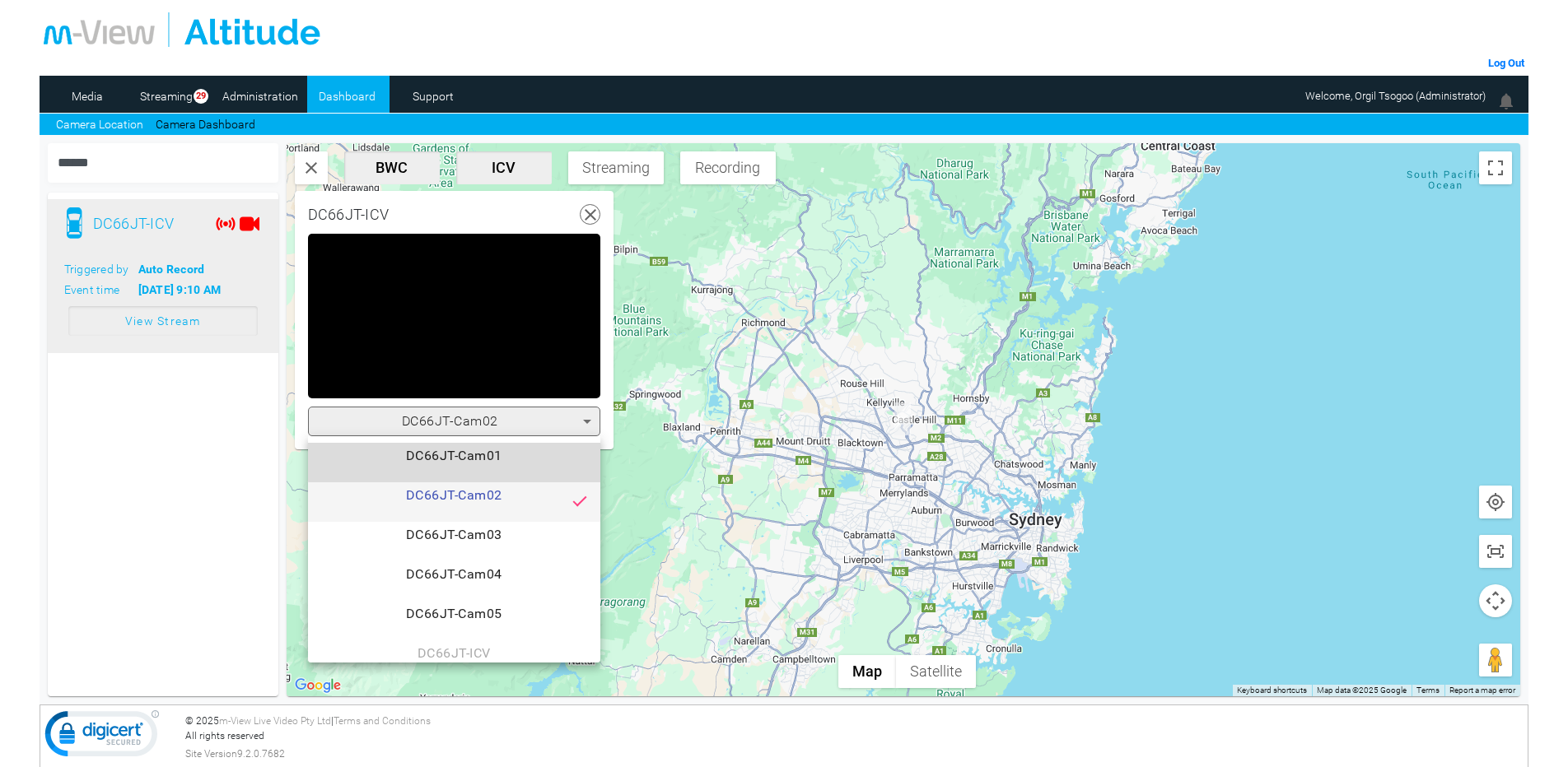
click at [468, 458] on span "DC66JT-Cam01" at bounding box center [454, 462] width 266 height 32
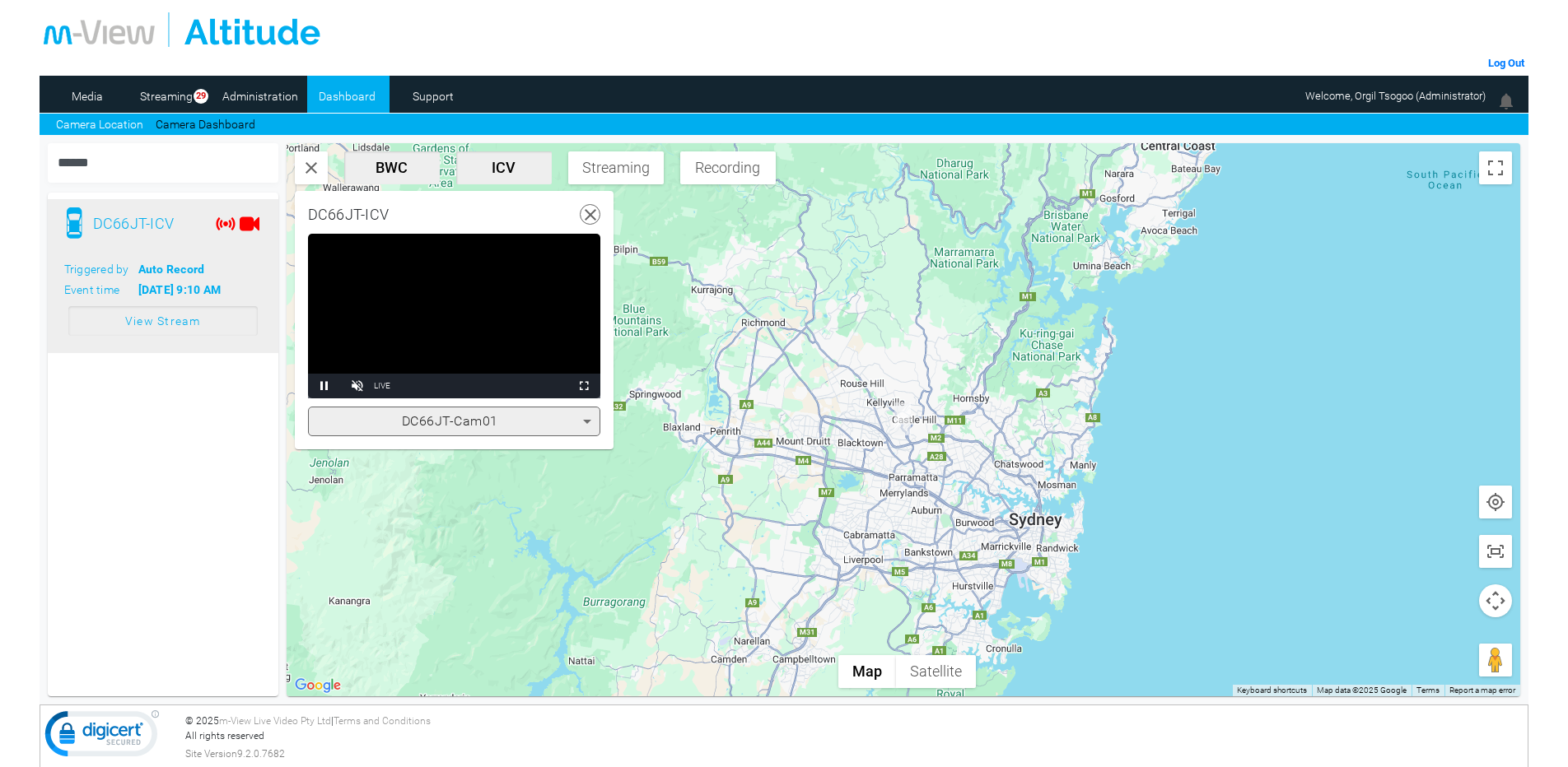
click at [586, 214] on icon at bounding box center [591, 215] width 21 height 21
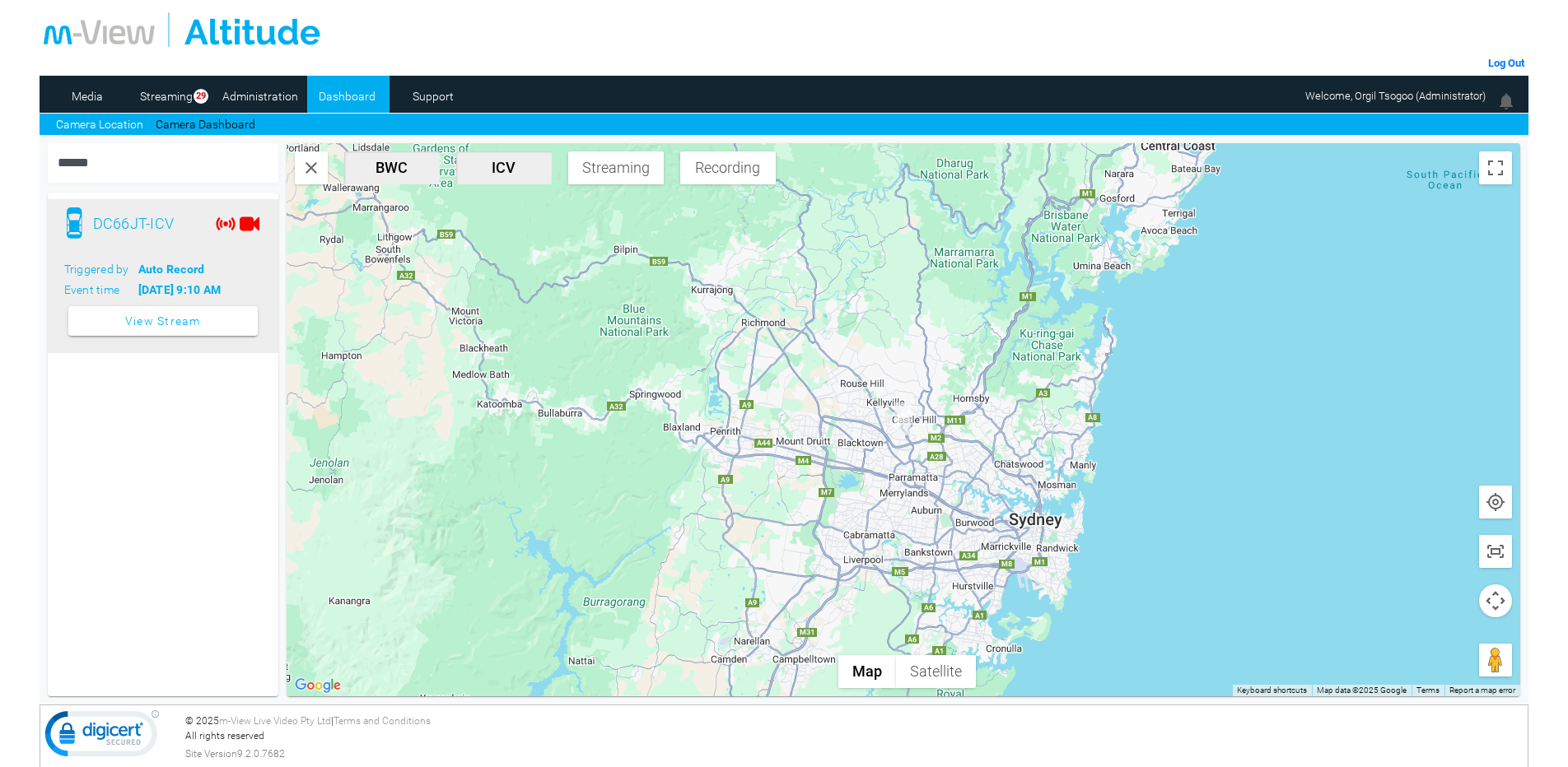
click at [99, 123] on link "Camera Location" at bounding box center [99, 125] width 88 height 18
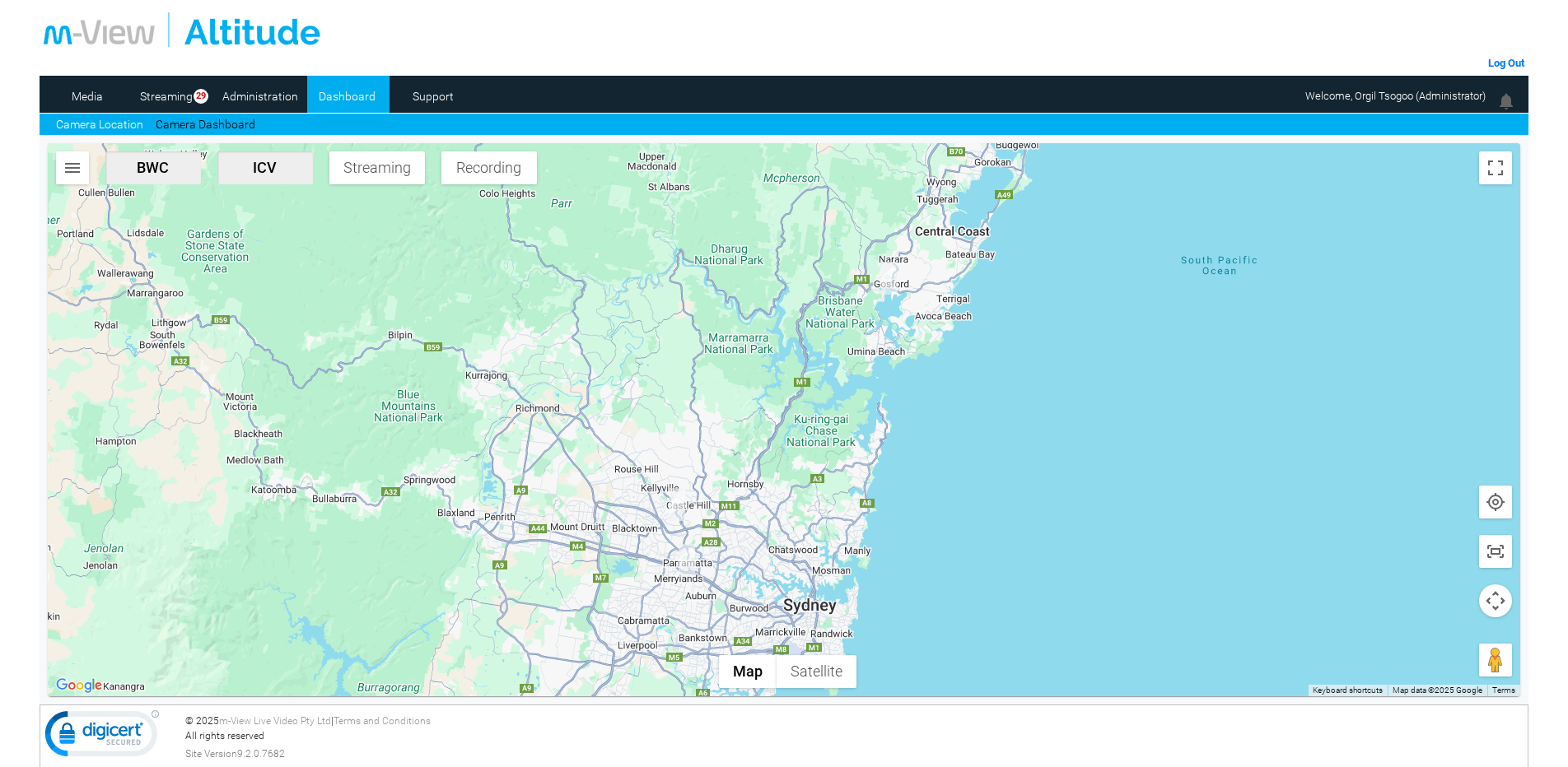
click at [71, 173] on img "button" at bounding box center [73, 168] width 20 height 20
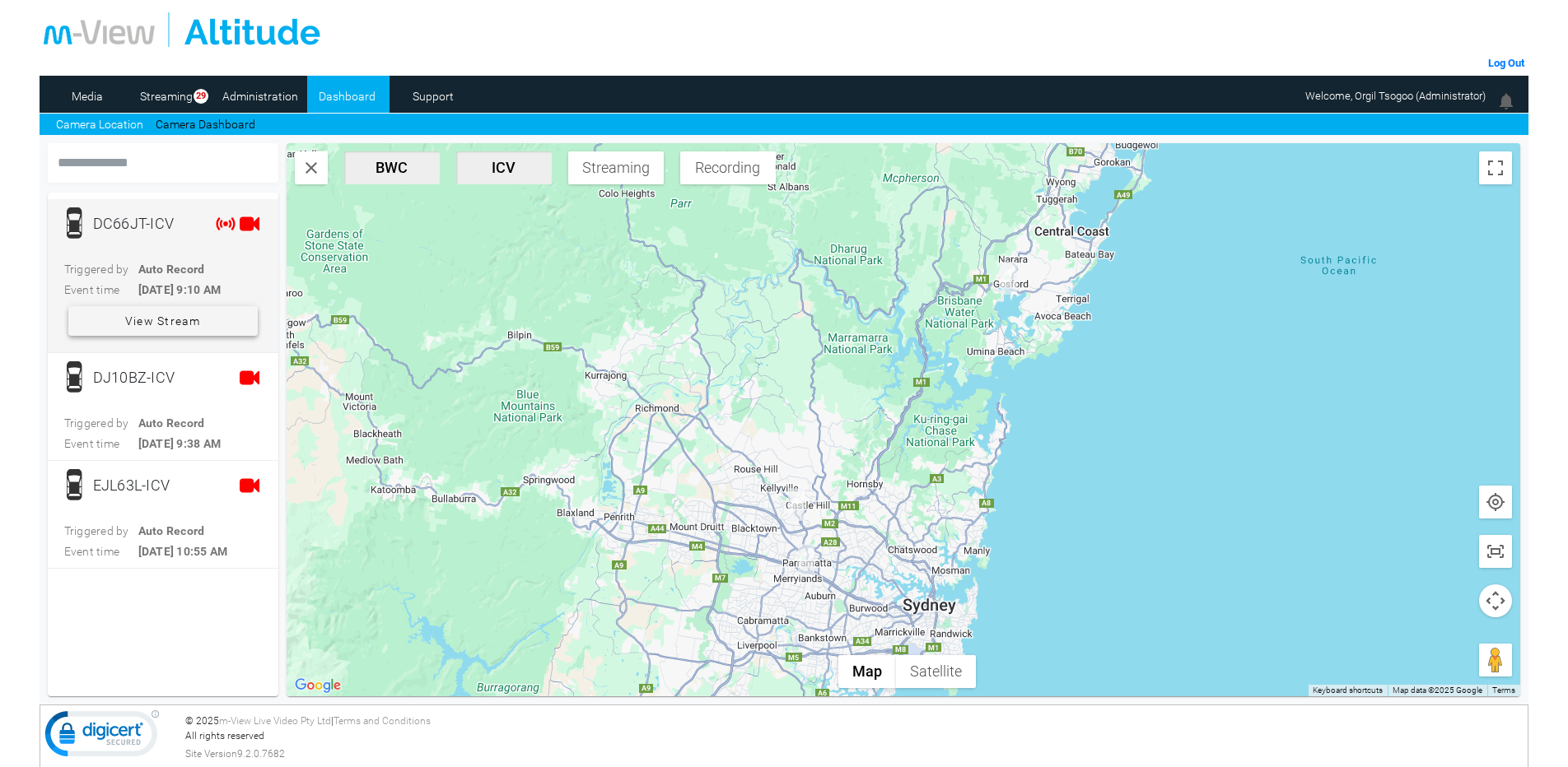
click at [169, 314] on span "View Stream" at bounding box center [163, 321] width 76 height 30
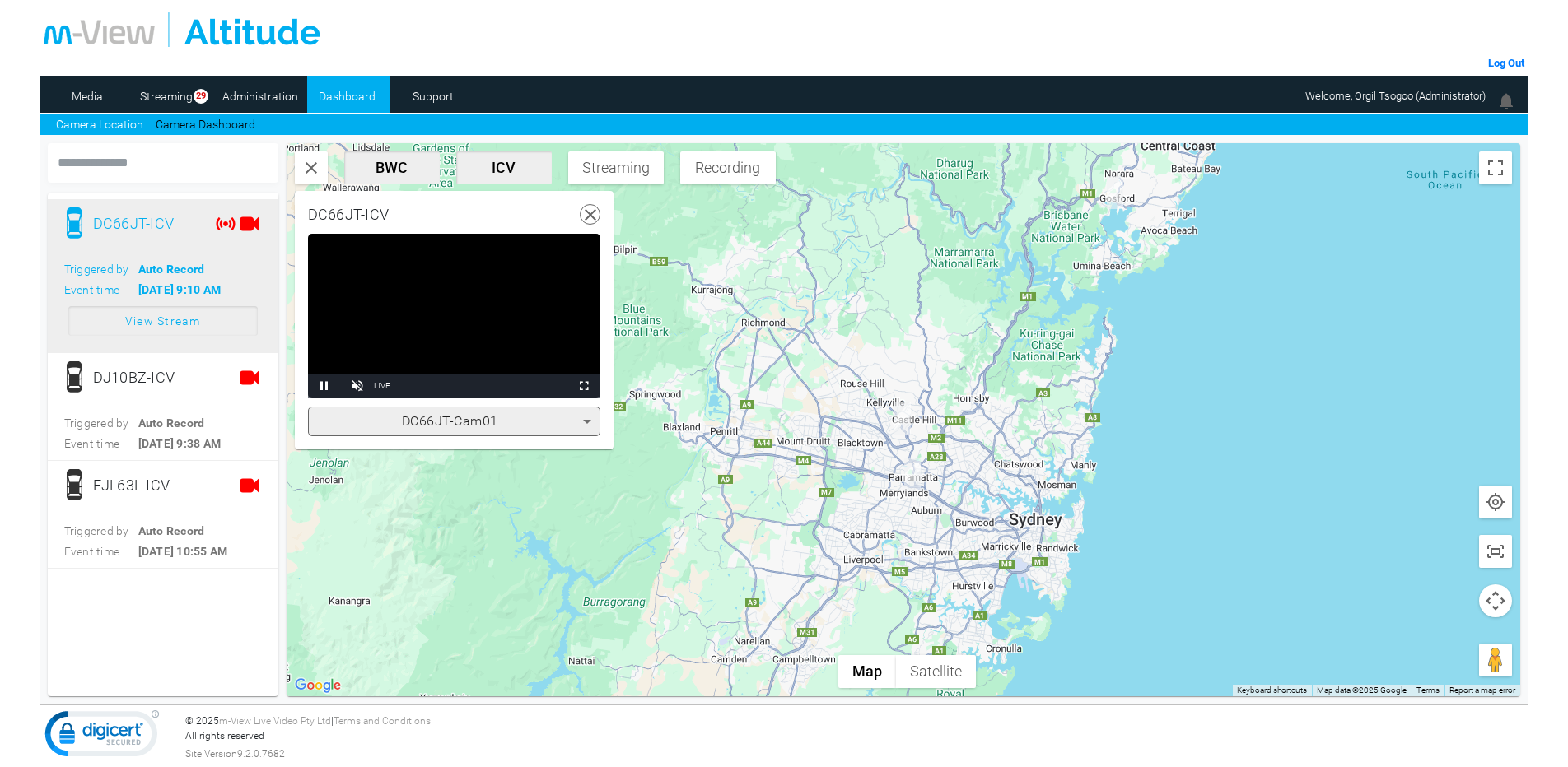
click at [496, 423] on span "DC66JT-Cam01" at bounding box center [450, 421] width 97 height 16
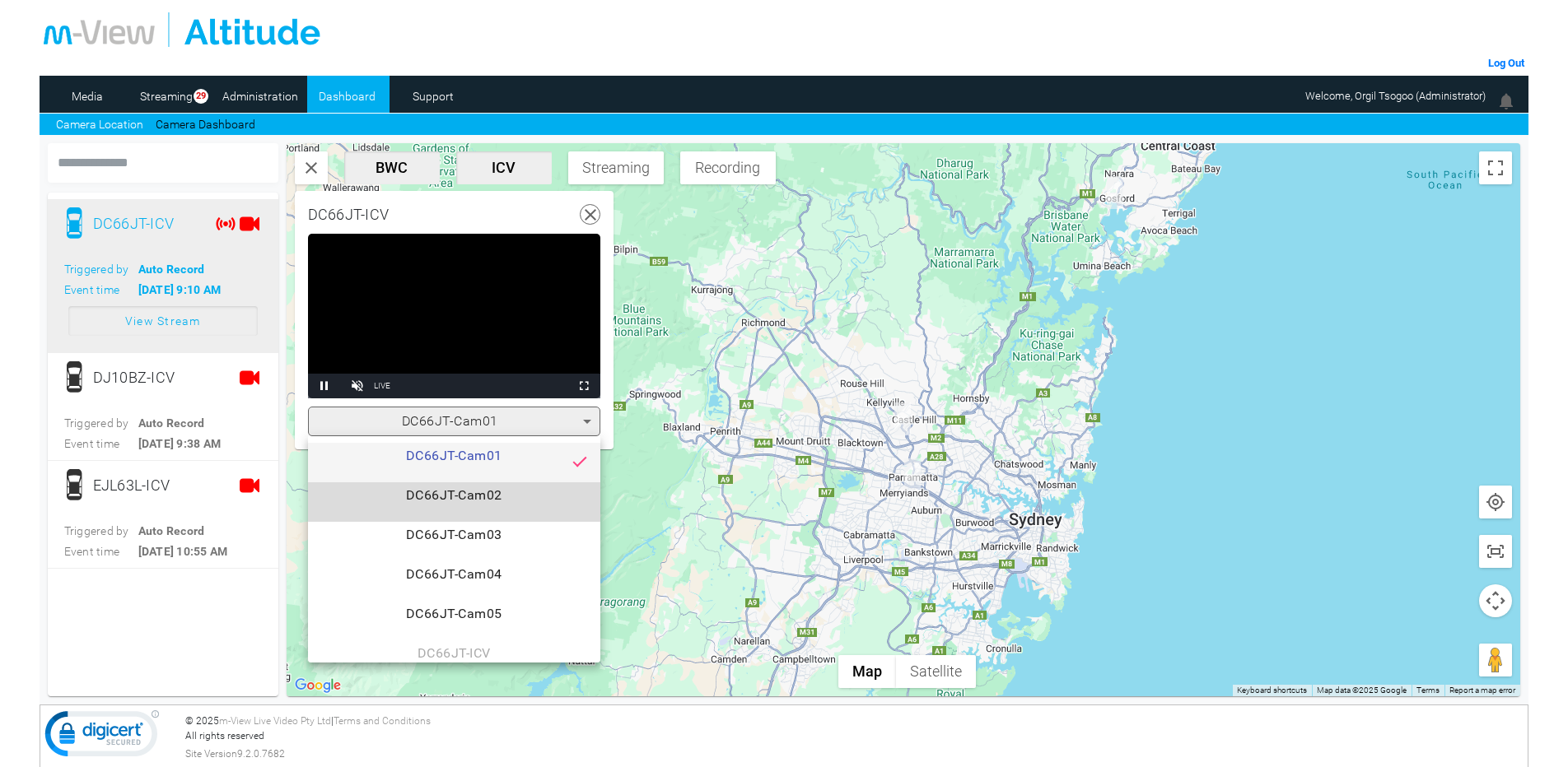
click at [488, 487] on span "DC66JT-Cam02" at bounding box center [454, 501] width 266 height 32
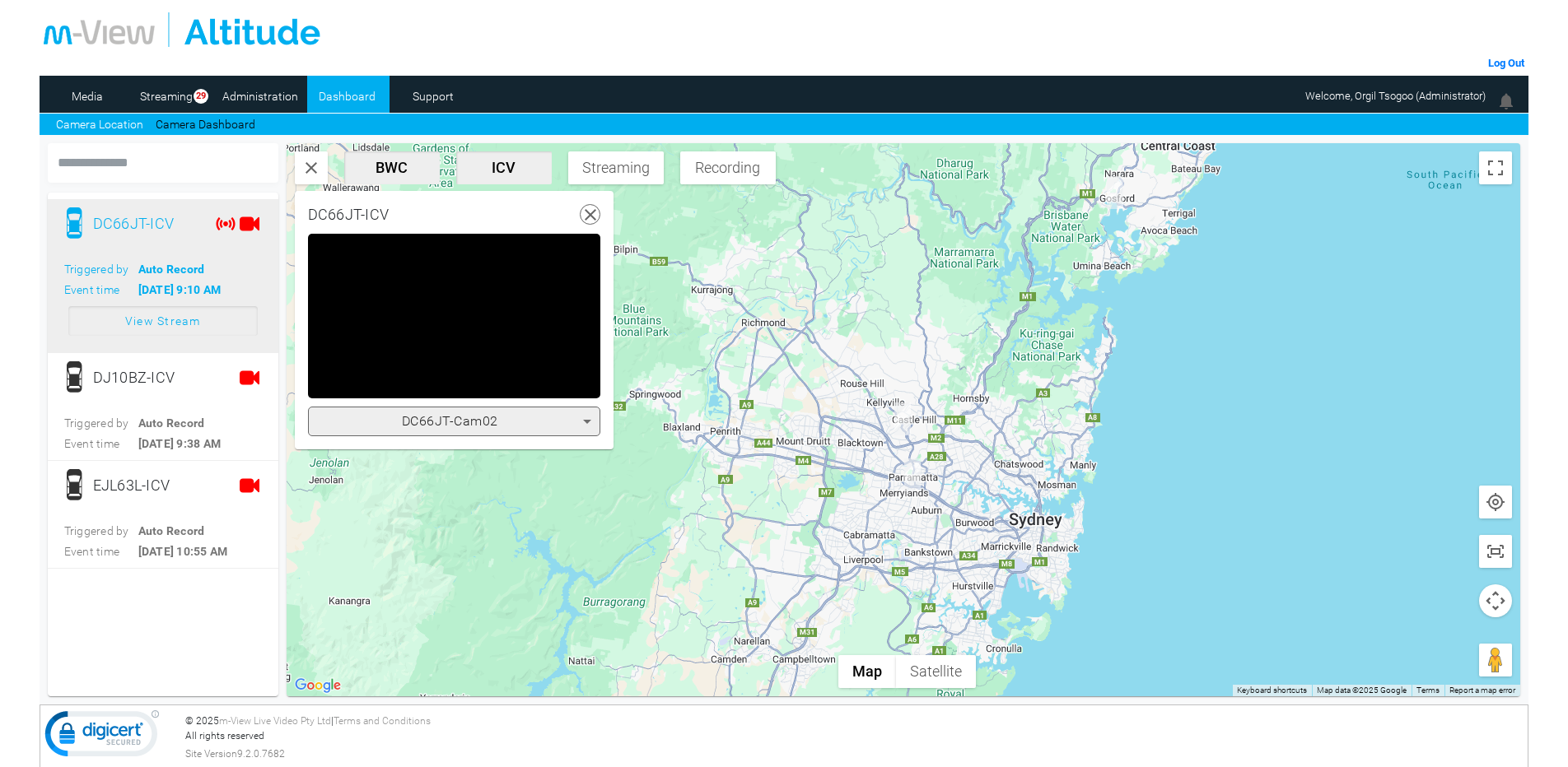
click at [496, 433] on div "DC66JT-Cam02" at bounding box center [454, 421] width 293 height 30
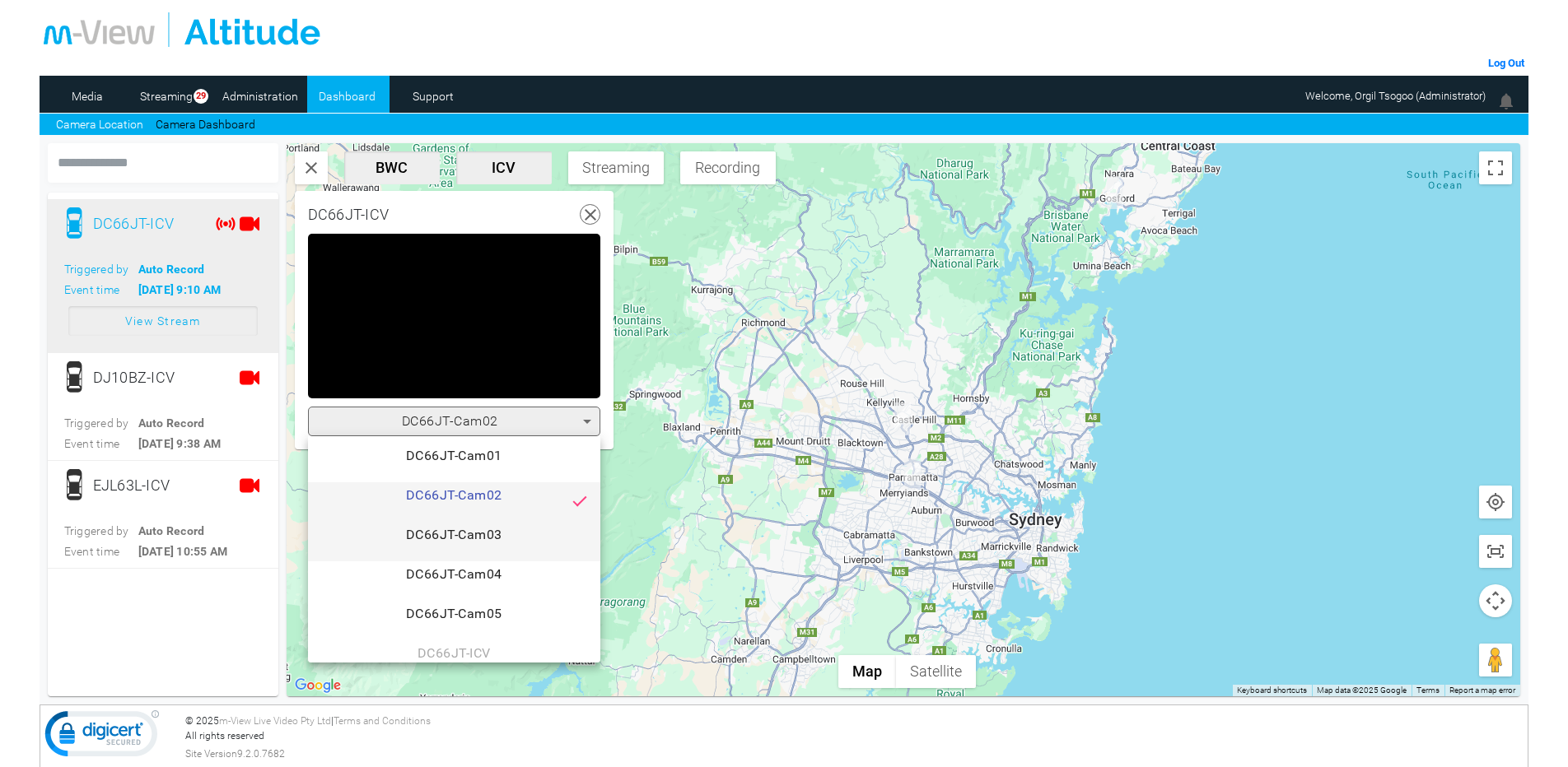
click at [502, 526] on span "DC66JT-Cam03" at bounding box center [454, 541] width 266 height 32
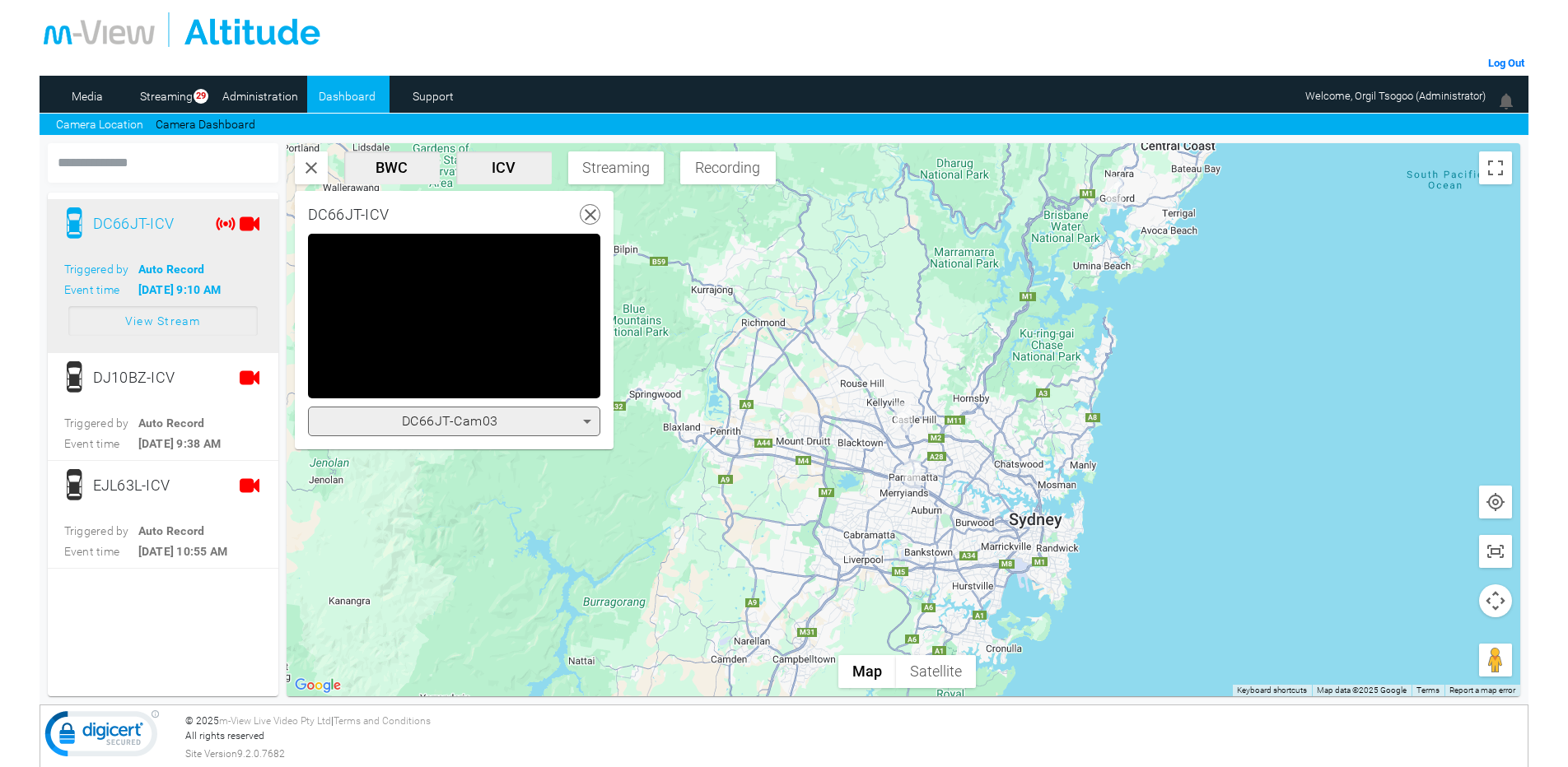
click at [512, 426] on div "DC66JT-Cam03" at bounding box center [450, 421] width 266 height 20
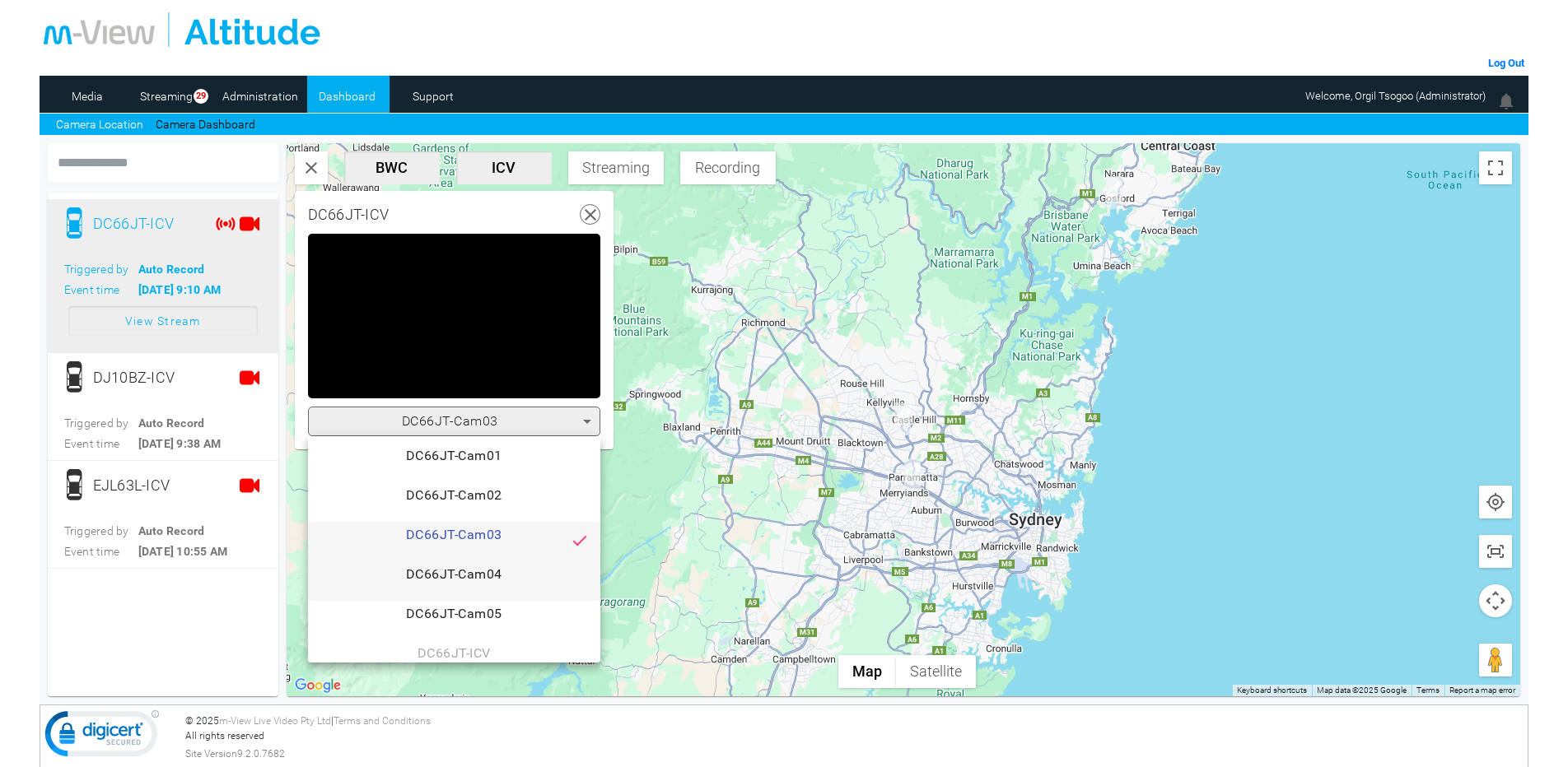
click at [490, 575] on span "DC66JT-Cam04" at bounding box center [454, 581] width 266 height 32
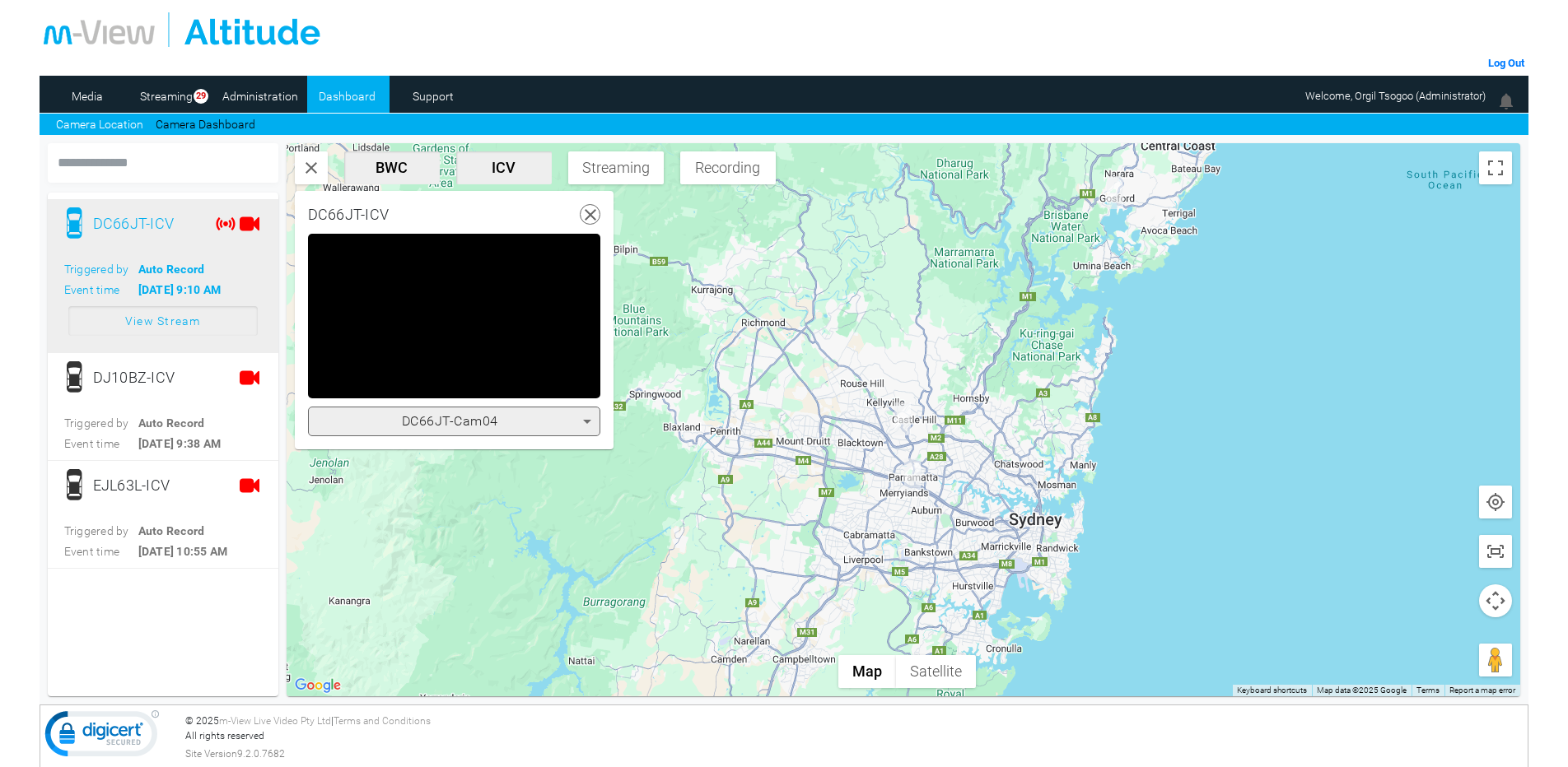
click at [495, 423] on span "DC66JT-Cam04" at bounding box center [450, 421] width 97 height 16
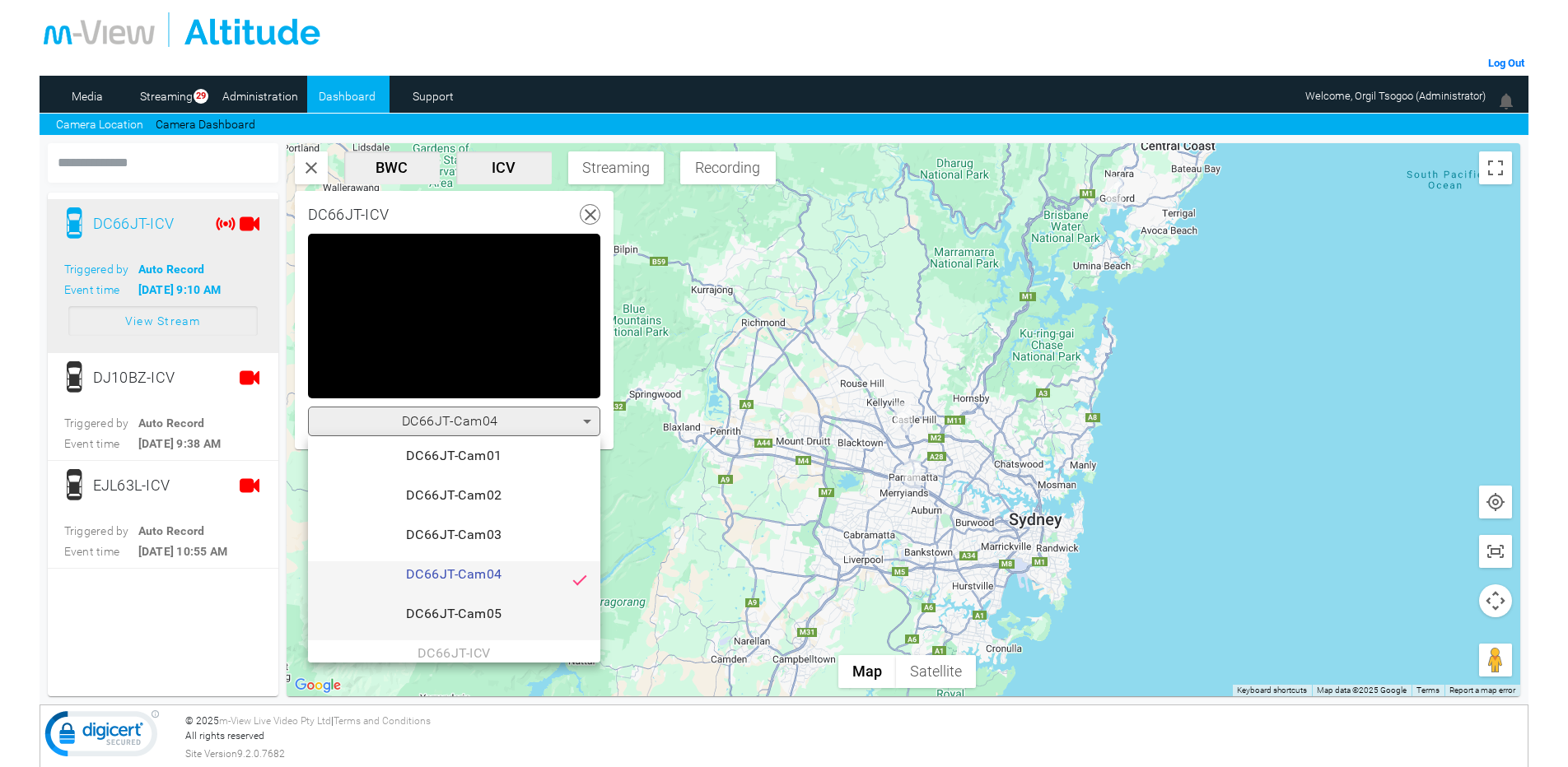
click at [497, 610] on span "DC66JT-Cam05" at bounding box center [454, 620] width 266 height 32
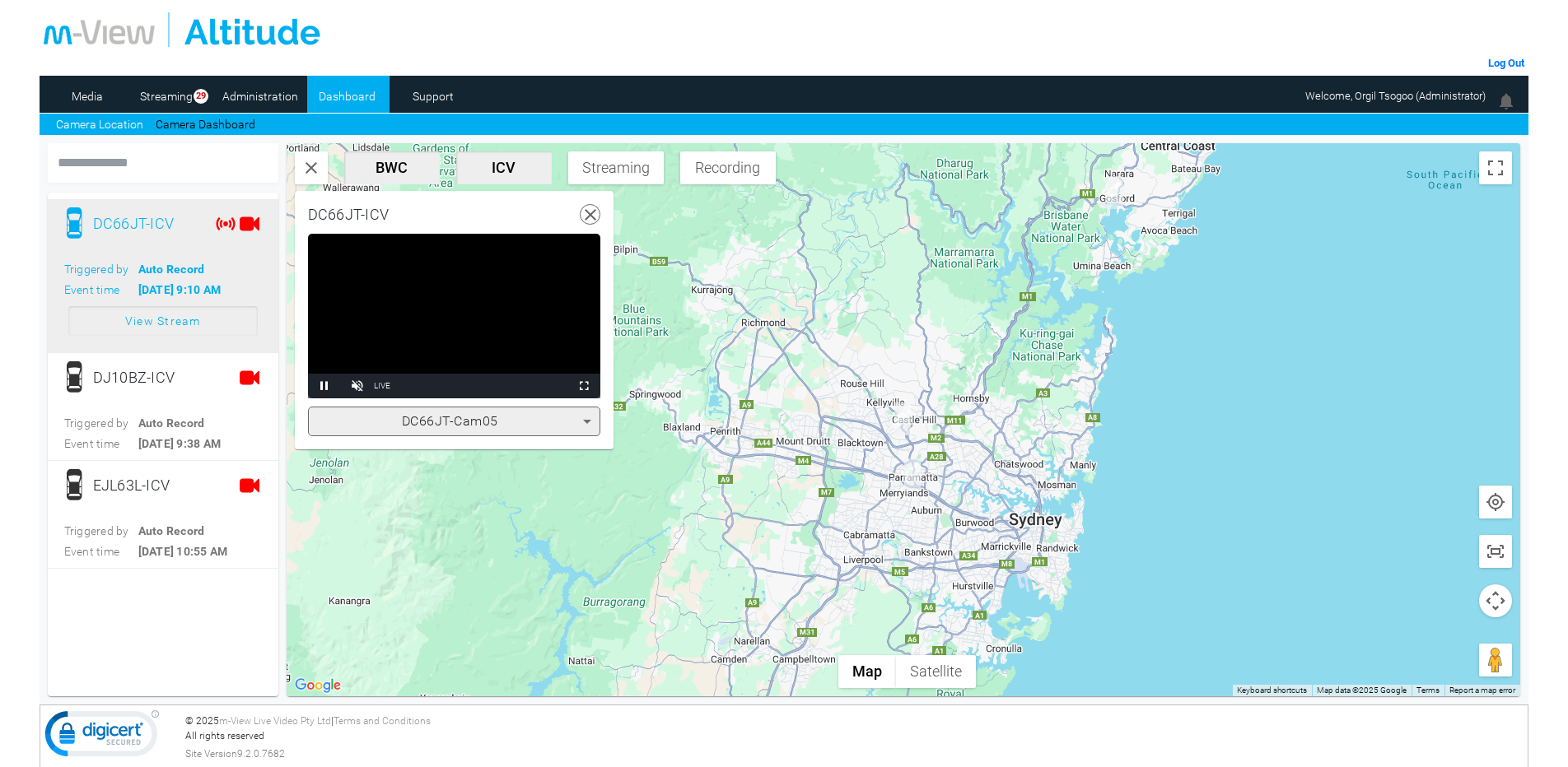
click at [592, 221] on icon at bounding box center [591, 215] width 21 height 21
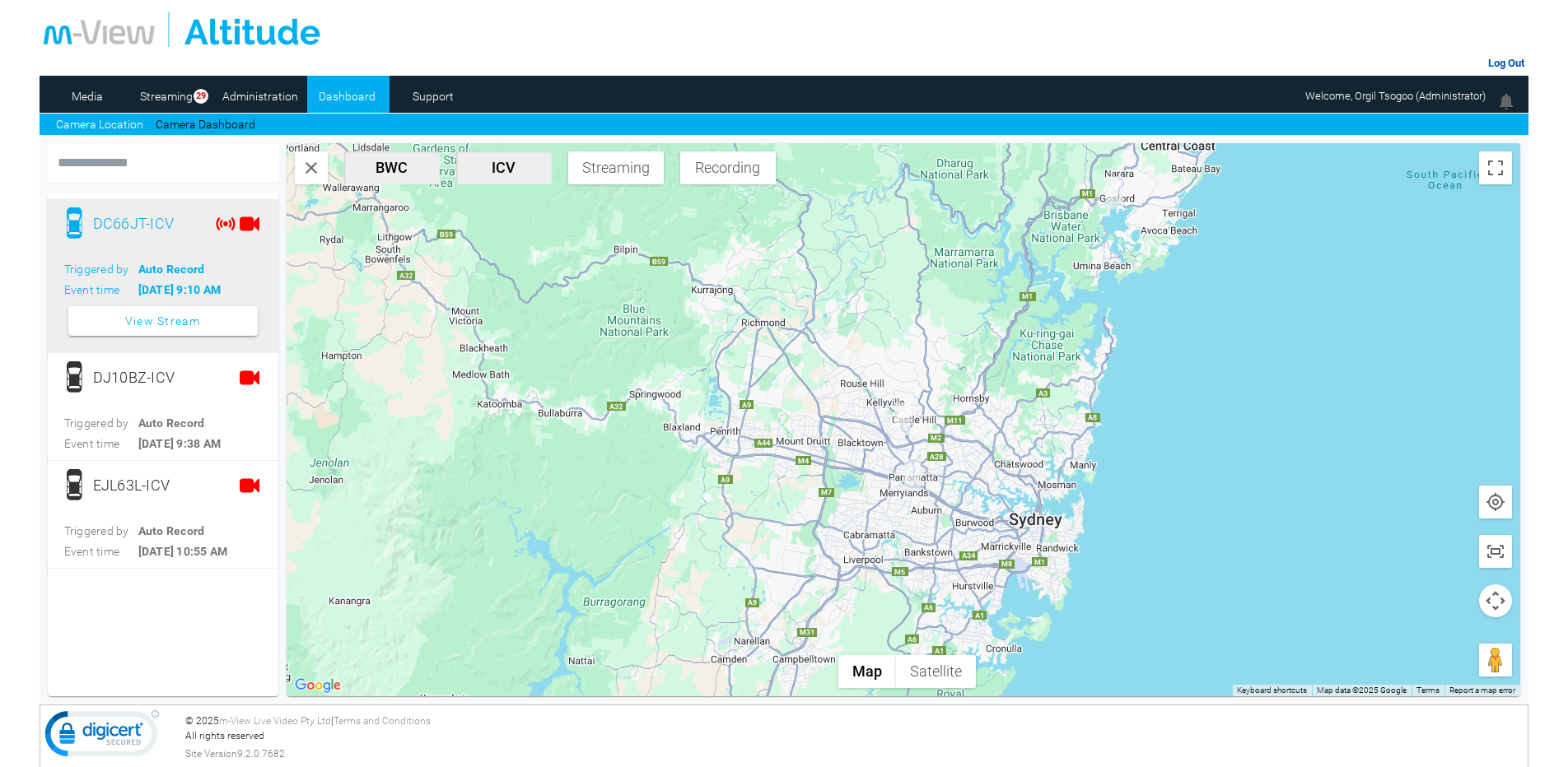
click at [1520, 59] on link "Log Out" at bounding box center [1506, 63] width 36 height 13
